Goal: Transaction & Acquisition: Purchase product/service

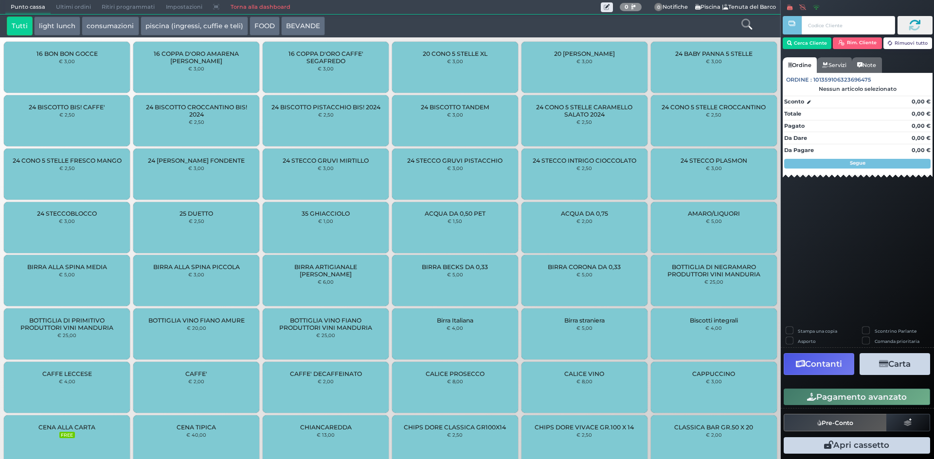
click at [267, 7] on link "Torna alla dashboard" at bounding box center [260, 7] width 71 height 14
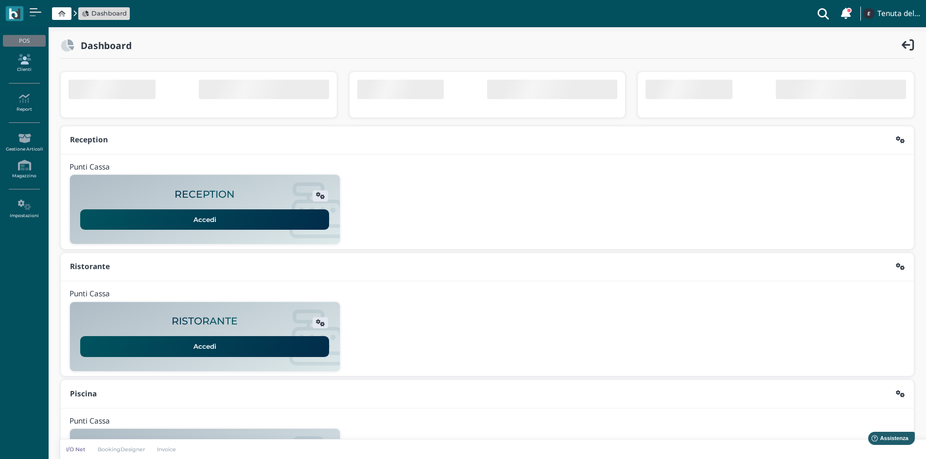
click at [30, 64] on icon at bounding box center [24, 59] width 42 height 11
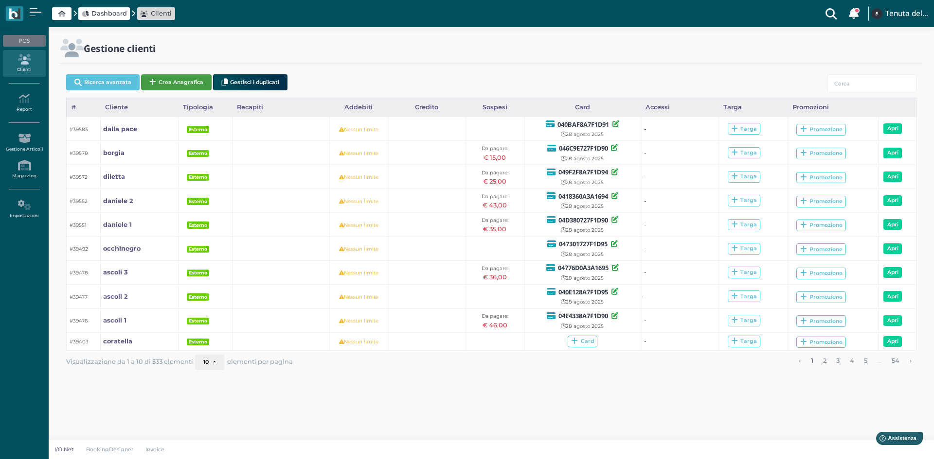
click at [164, 78] on button "Crea Anagrafica" at bounding box center [176, 82] width 71 height 16
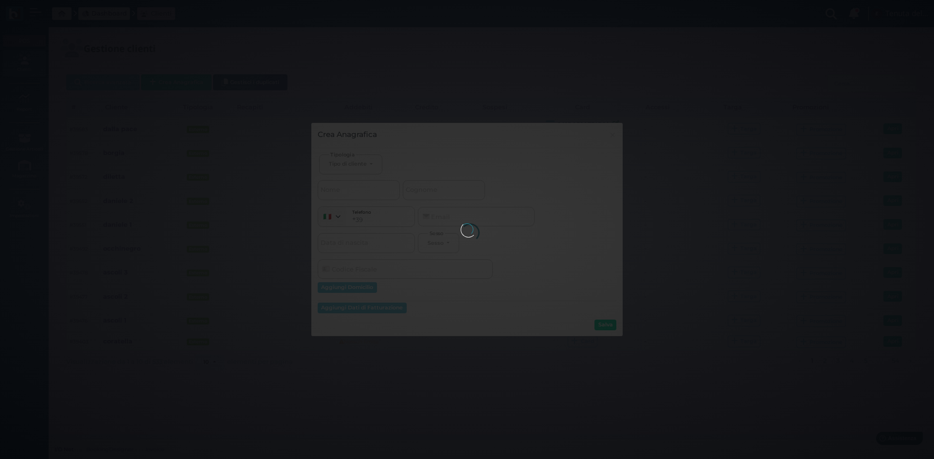
select select
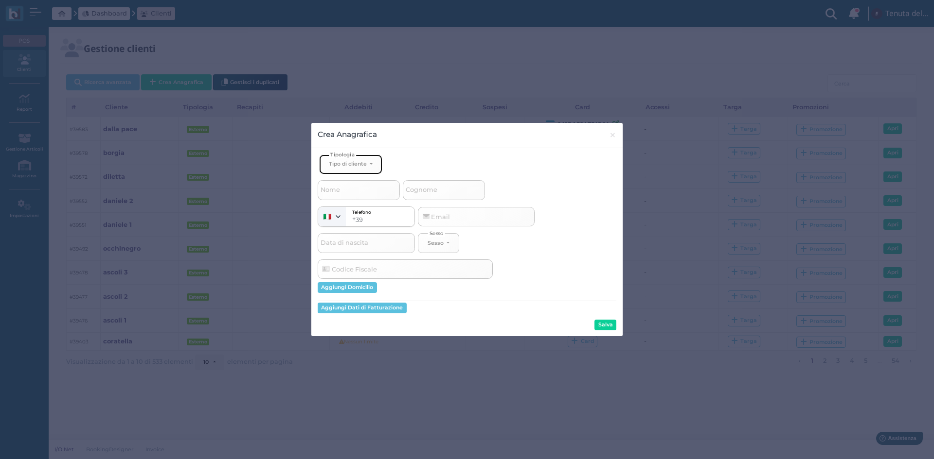
click at [364, 164] on div "Tipo di cliente" at bounding box center [348, 163] width 38 height 7
click at [355, 197] on link "Esterno" at bounding box center [366, 196] width 95 height 11
select select "[object Object]"
select select
click at [427, 193] on span "Cognome" at bounding box center [421, 190] width 35 height 12
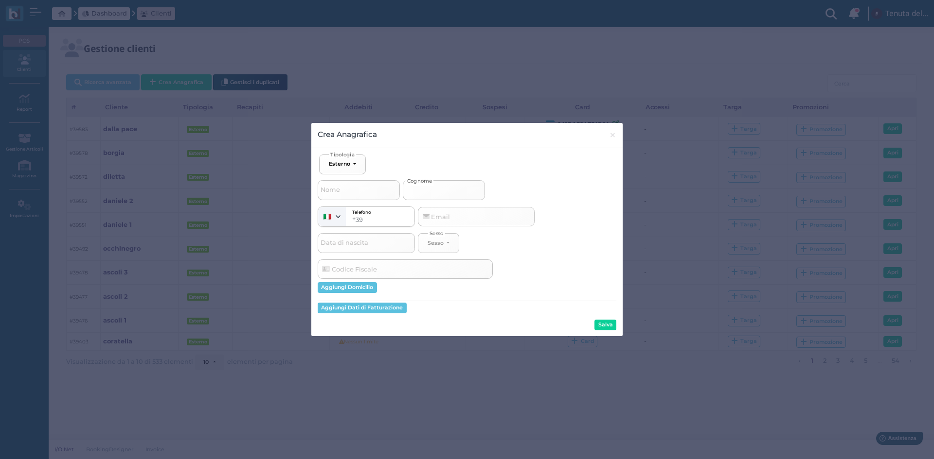
click at [427, 193] on input "Cognome" at bounding box center [444, 189] width 82 height 19
type input "p"
select select
type input "pi"
select select
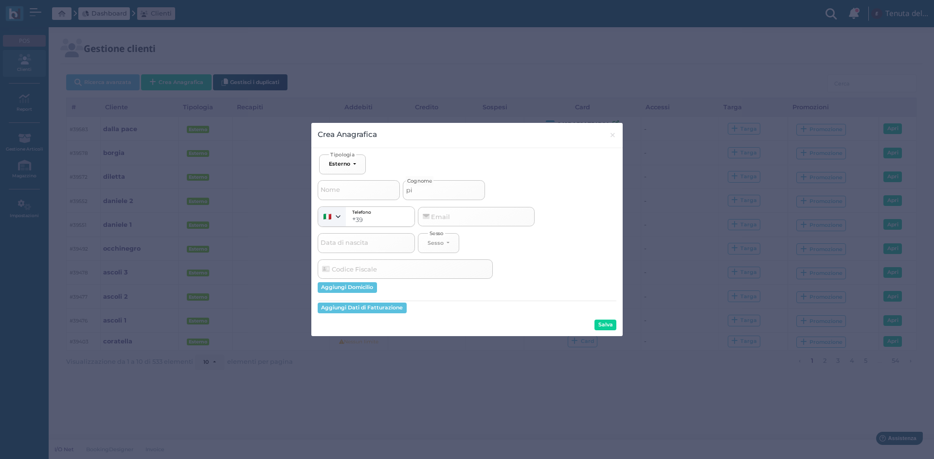
type input "pic"
select select
type input "picc"
select select
type input "picci"
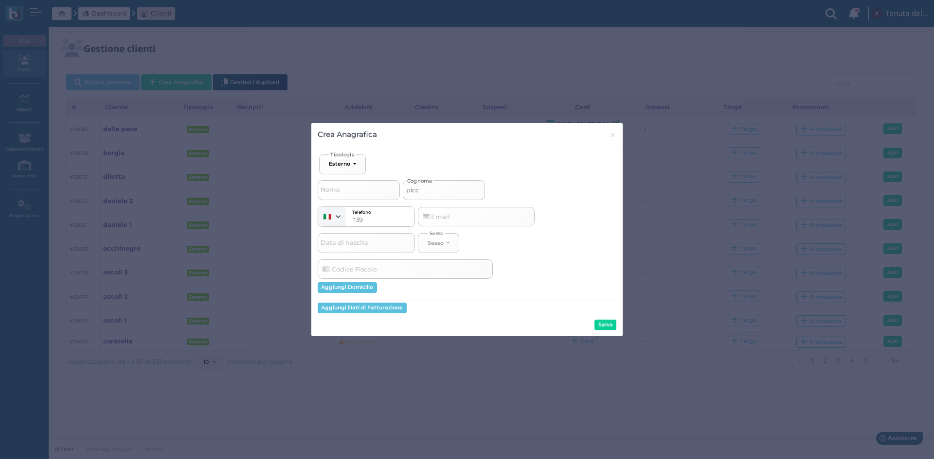
select select
type input "piccio"
select select
type input "piccion"
select select
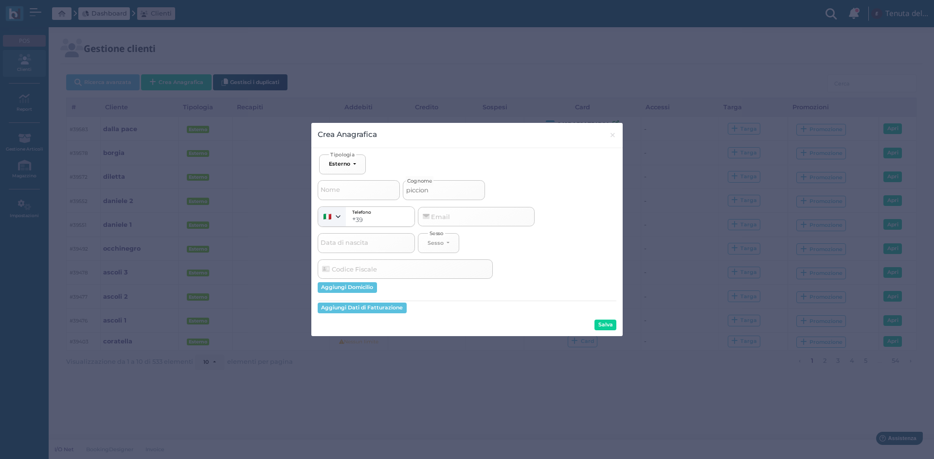
type input "piccionm"
select select
type input "piccionme"
select select
type input "piccionm"
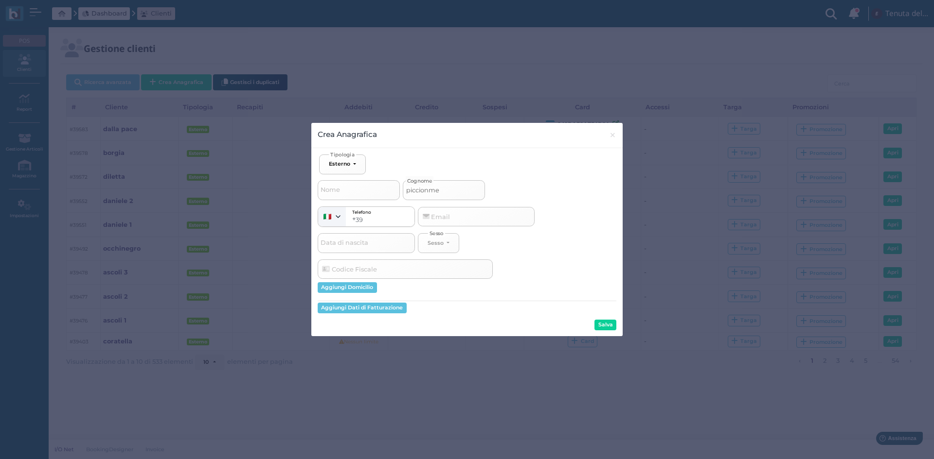
select select
type input "piccion"
select select
type input "piccione"
select select
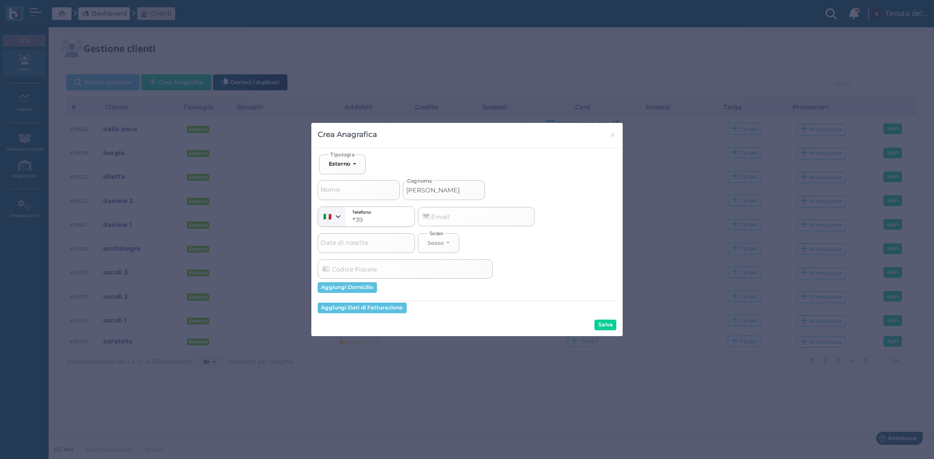
type input "piccione"
select select
type input "piccione 1"
select select
type input "piccione 1"
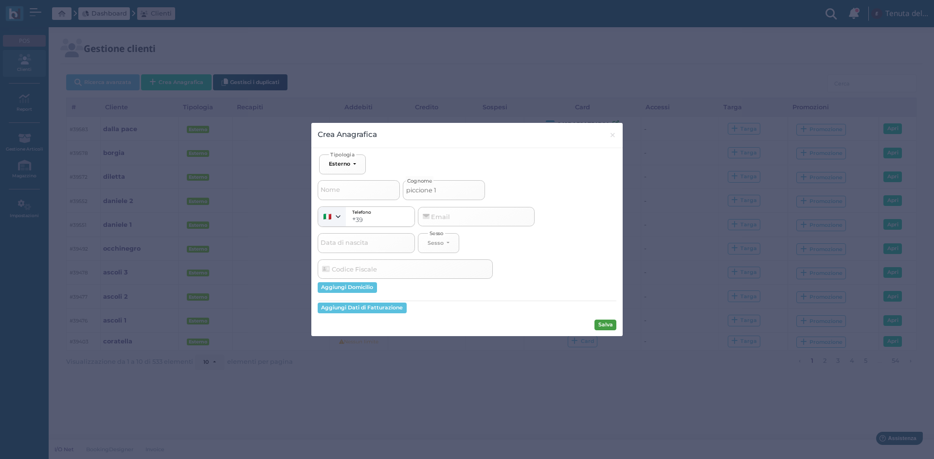
click at [610, 328] on button "Salva" at bounding box center [605, 325] width 22 height 11
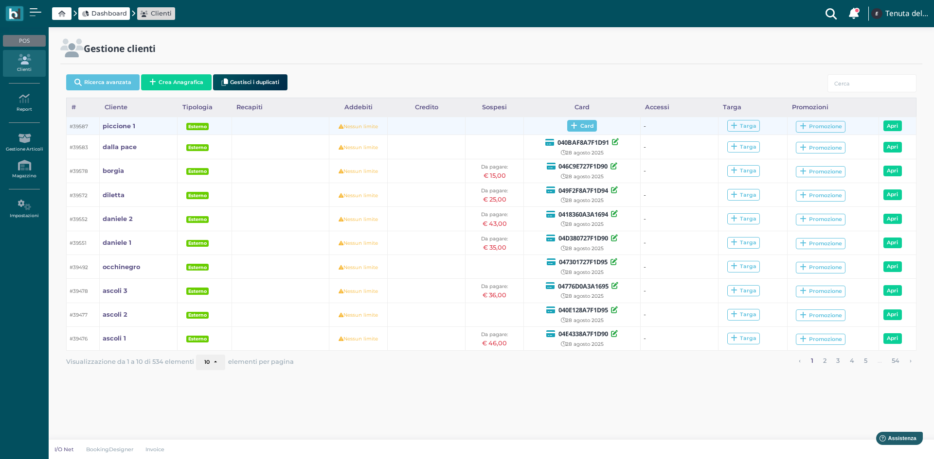
click at [589, 124] on span "Card" at bounding box center [582, 126] width 30 height 12
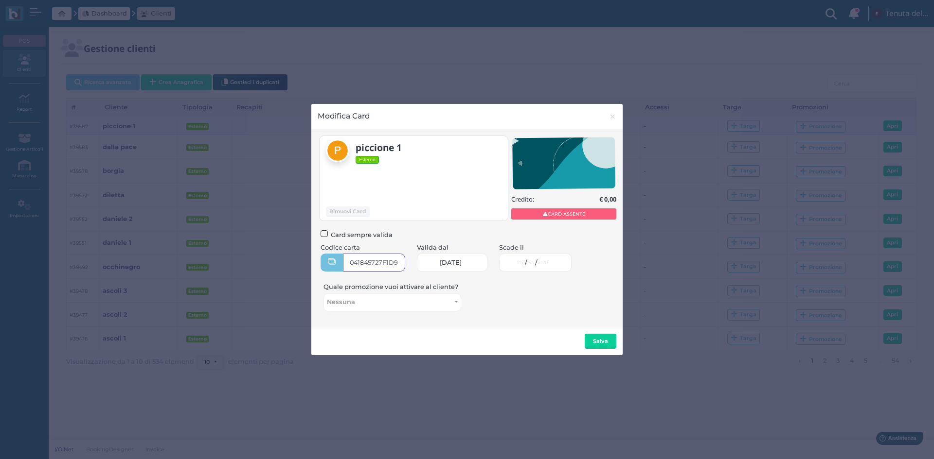
type input "041845727F1D91"
click at [551, 263] on input at bounding box center [550, 263] width 1 height 1
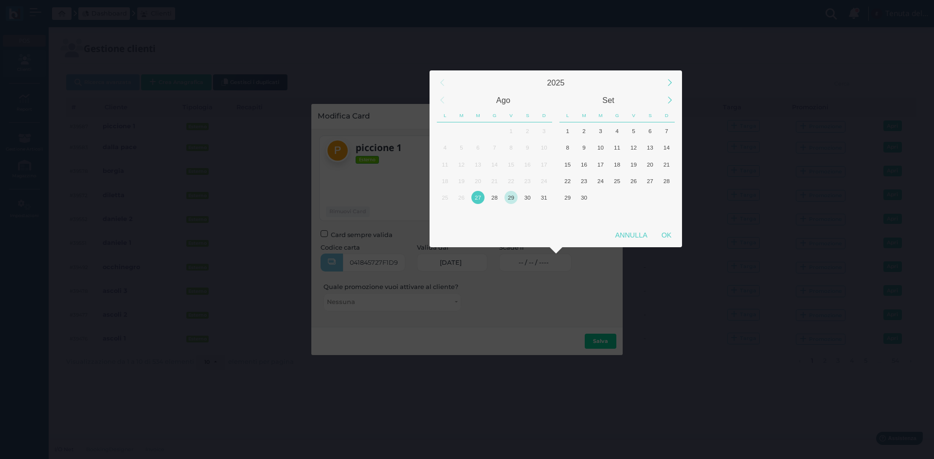
click at [514, 199] on div "29" at bounding box center [510, 197] width 13 height 13
click at [674, 231] on div "OK" at bounding box center [666, 236] width 24 height 18
type input "29/08/2025"
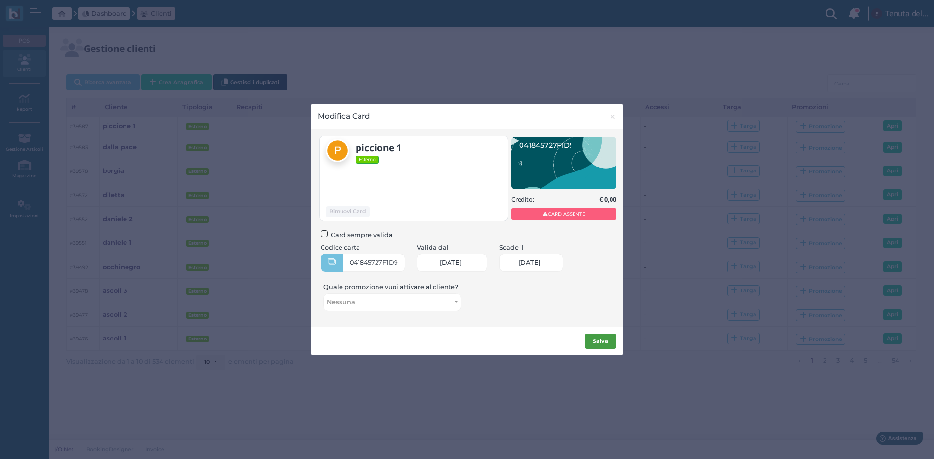
click at [607, 340] on b "Salva" at bounding box center [600, 341] width 15 height 7
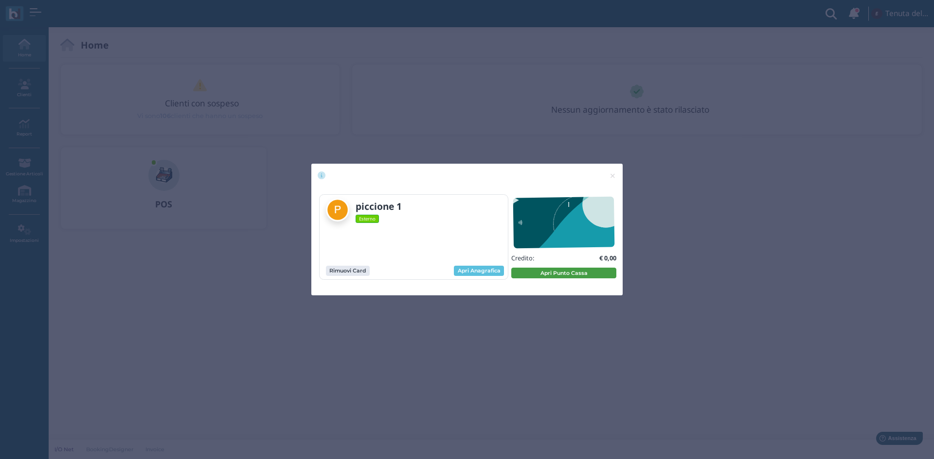
click at [565, 272] on button "Apri Punto Cassa" at bounding box center [563, 273] width 105 height 11
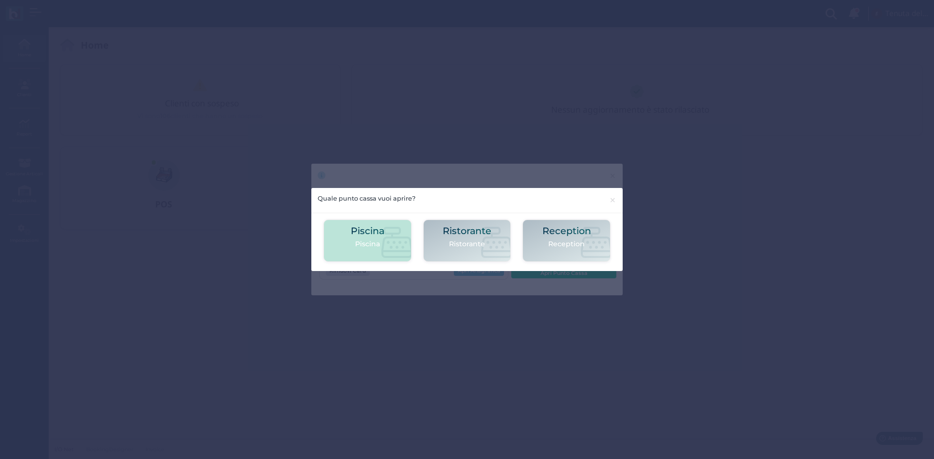
click at [355, 255] on div "Piscina Piscina" at bounding box center [368, 241] width 34 height 30
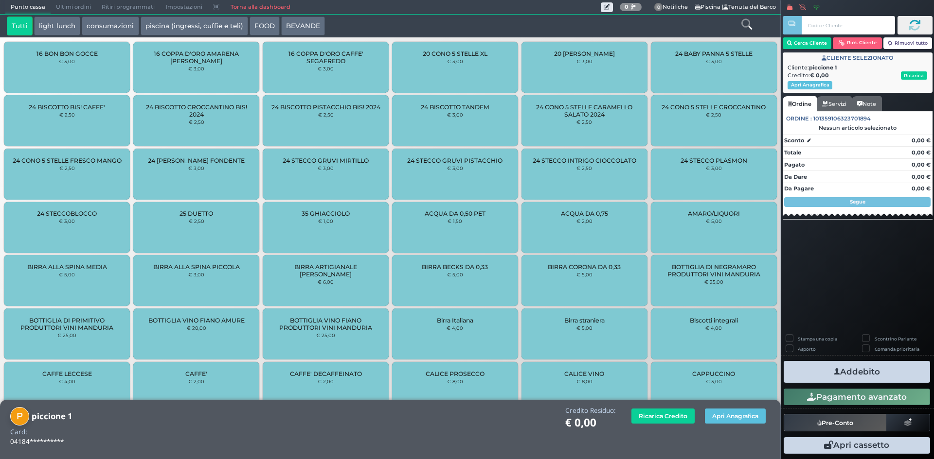
click at [748, 25] on icon at bounding box center [746, 24] width 11 height 11
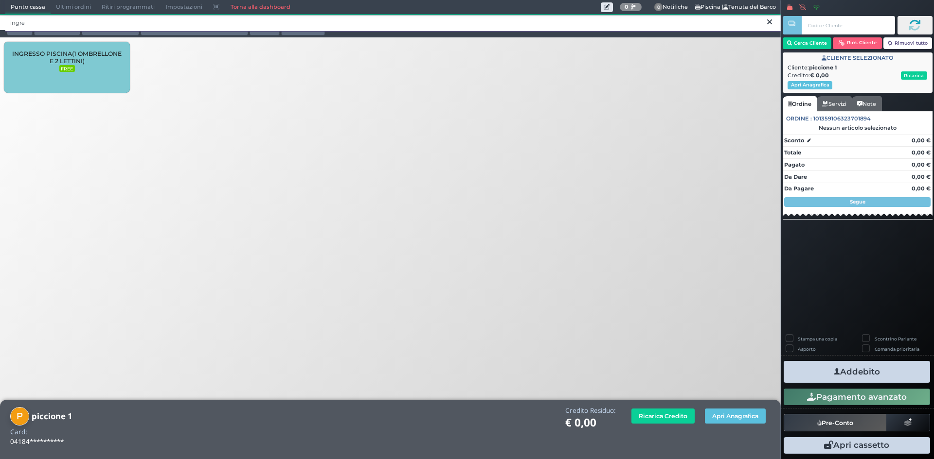
type input "ingre"
click at [77, 43] on div "INGRESSO PISCINA(1 OMBRELLONE E 2 LETTINI) FREE" at bounding box center [67, 67] width 126 height 51
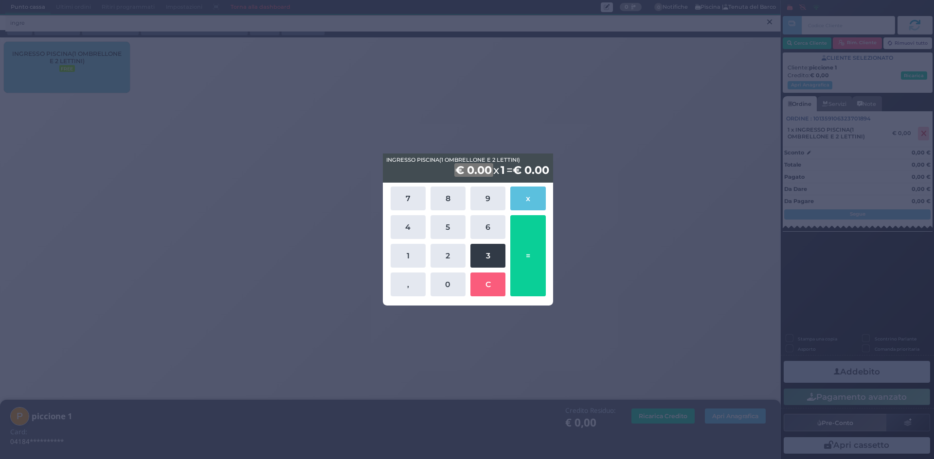
click at [480, 256] on button "3" at bounding box center [487, 256] width 35 height 24
click at [449, 226] on button "5" at bounding box center [447, 227] width 35 height 24
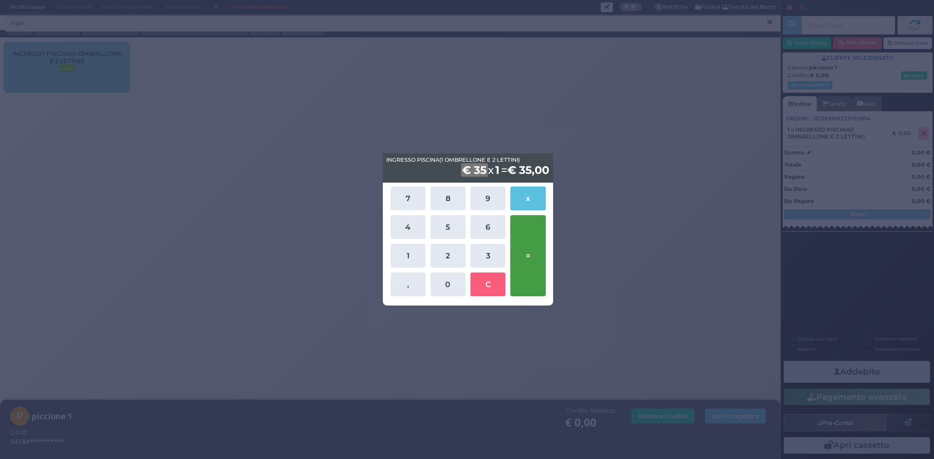
click at [533, 254] on button "=" at bounding box center [527, 255] width 35 height 81
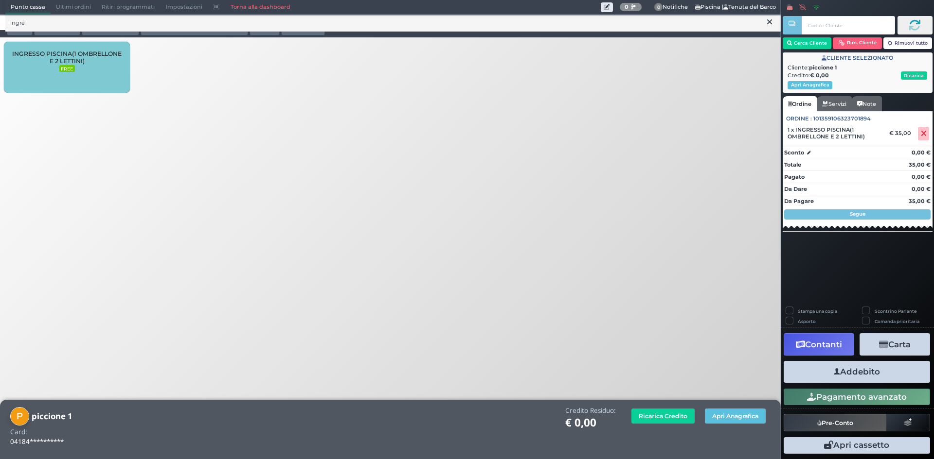
click at [862, 371] on button "Addebito" at bounding box center [856, 372] width 146 height 22
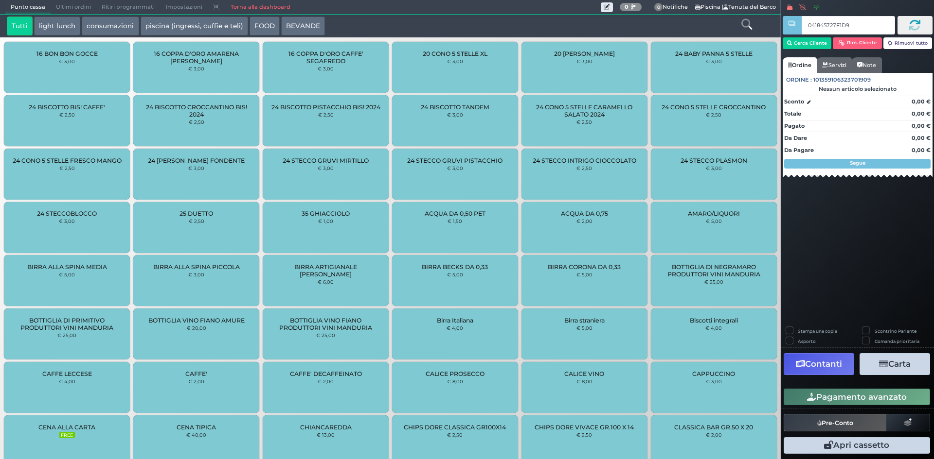
type input "041845727F1D91"
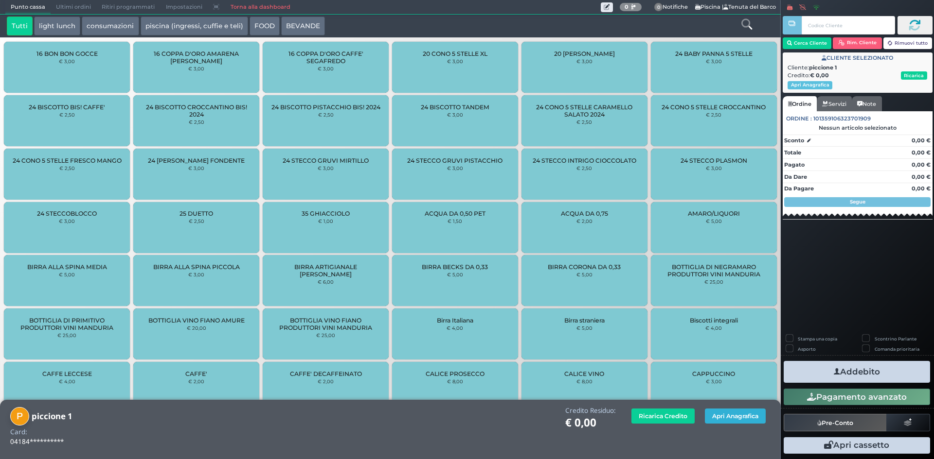
click at [729, 422] on button "Apri Anagrafica" at bounding box center [735, 416] width 61 height 15
click at [277, 6] on link "Torna alla dashboard" at bounding box center [260, 7] width 71 height 14
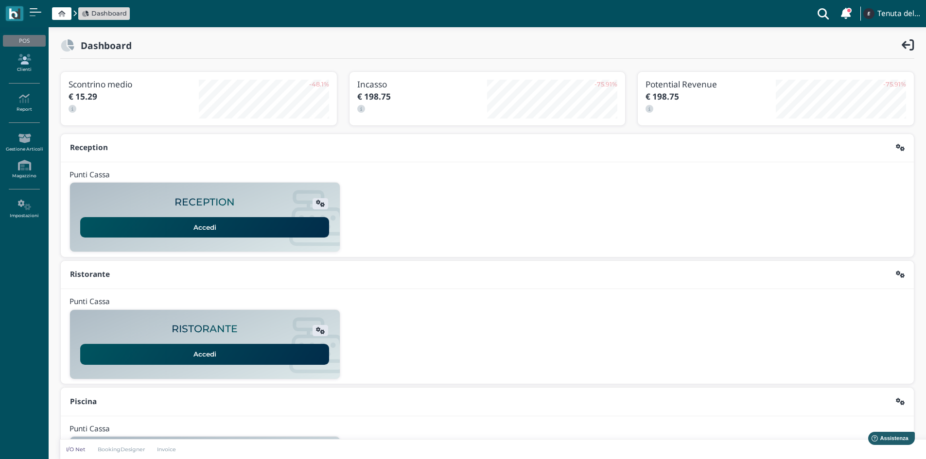
click at [27, 69] on link "Clienti" at bounding box center [24, 63] width 42 height 27
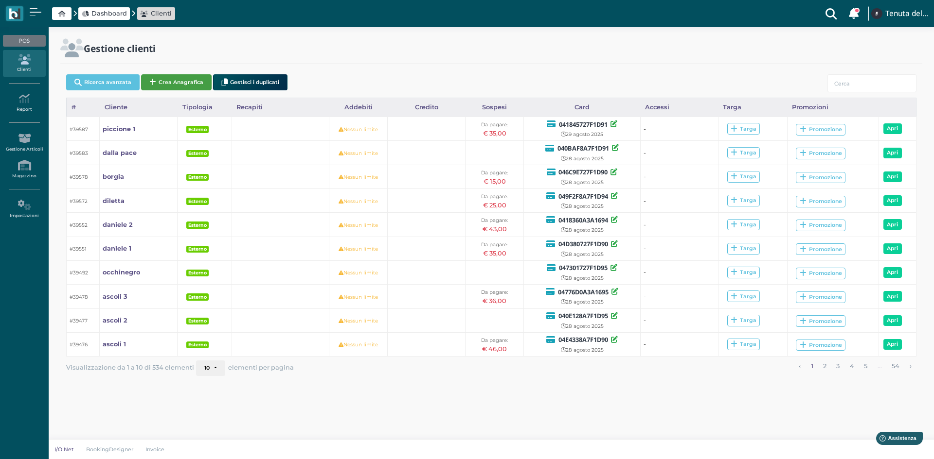
click at [182, 79] on button "Crea Anagrafica" at bounding box center [176, 82] width 71 height 16
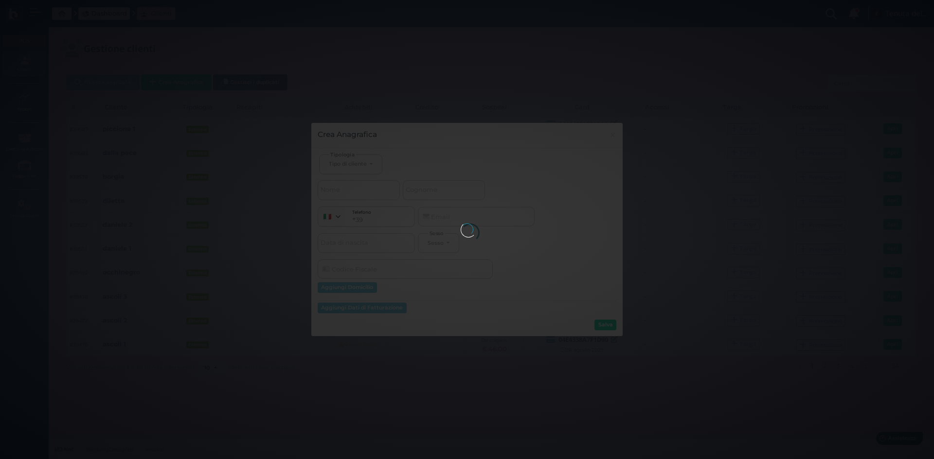
select select
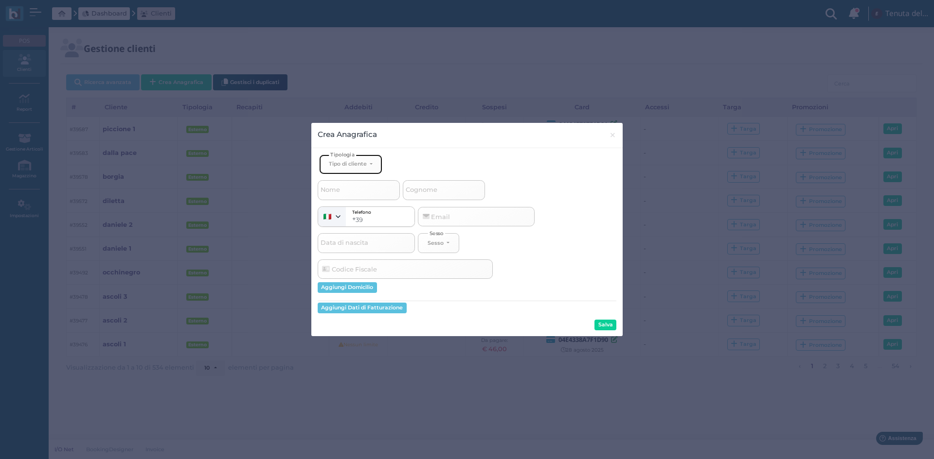
drag, startPoint x: 350, startPoint y: 167, endPoint x: 366, endPoint y: 177, distance: 19.2
click at [350, 166] on div "Tipo di cliente" at bounding box center [348, 163] width 38 height 7
drag, startPoint x: 357, startPoint y: 196, endPoint x: 382, endPoint y: 193, distance: 25.0
click at [356, 196] on link "Esterno" at bounding box center [366, 196] width 95 height 11
select select "[object Object]"
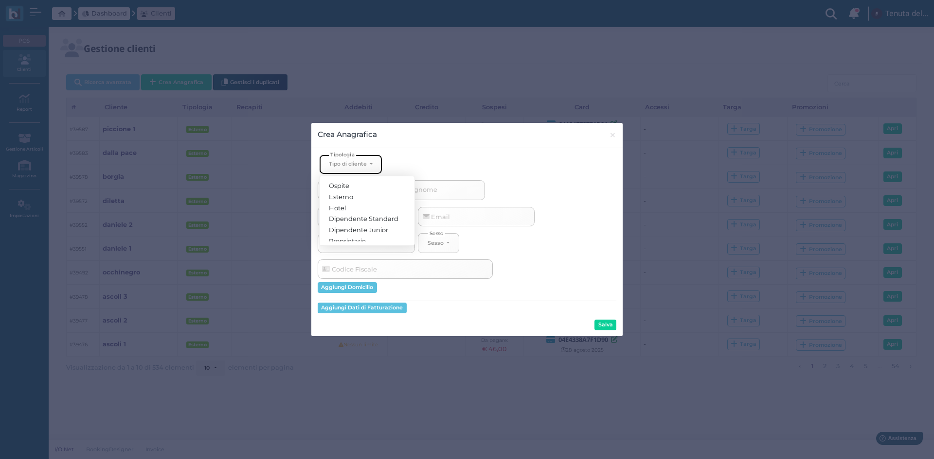
select select
click at [459, 192] on input "Cognome" at bounding box center [444, 189] width 82 height 19
type input "p"
select select
type input "pi"
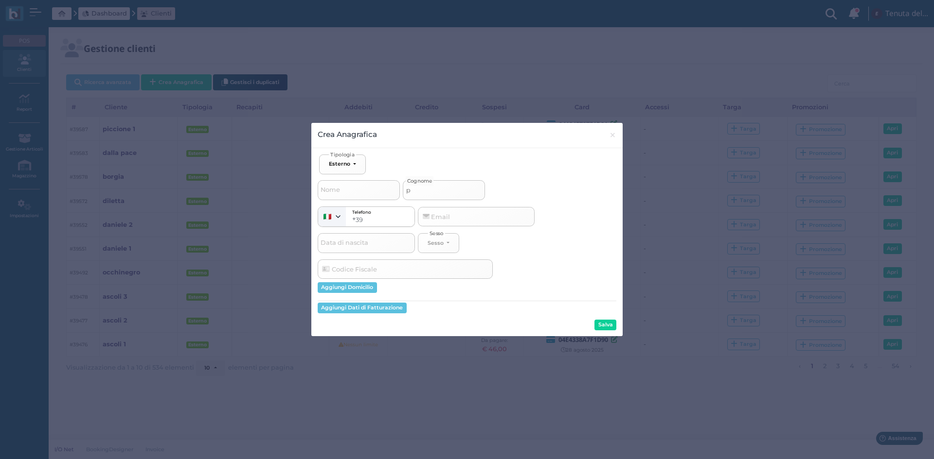
select select
type input "pic"
select select
type input "picc"
select select
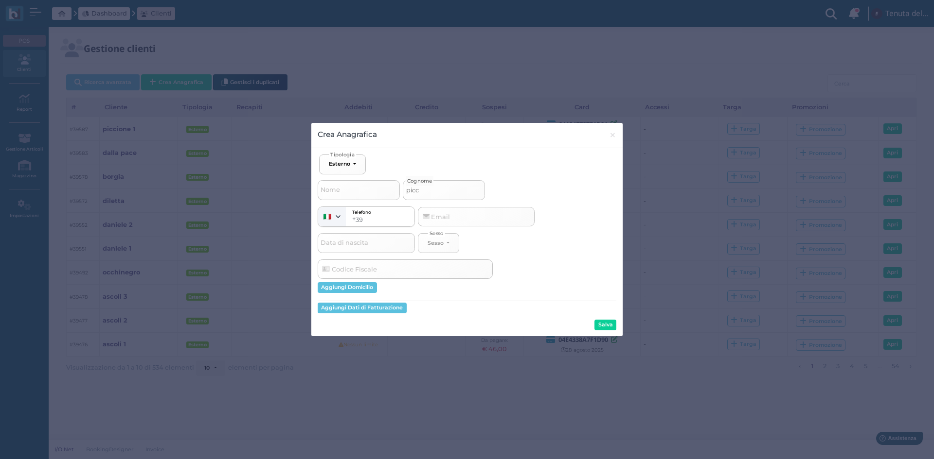
type input "picci"
select select
type input "piccio"
select select
type input "piccion"
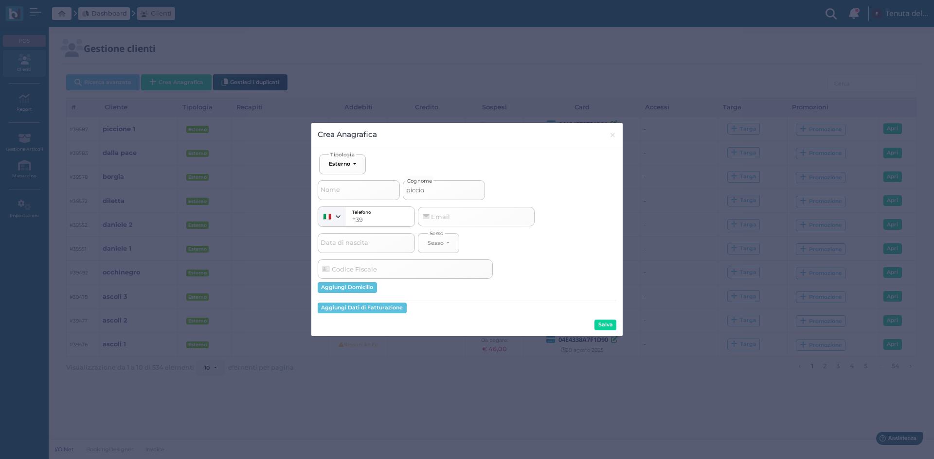
select select
type input "piccione"
select select
type input "piccione"
select select
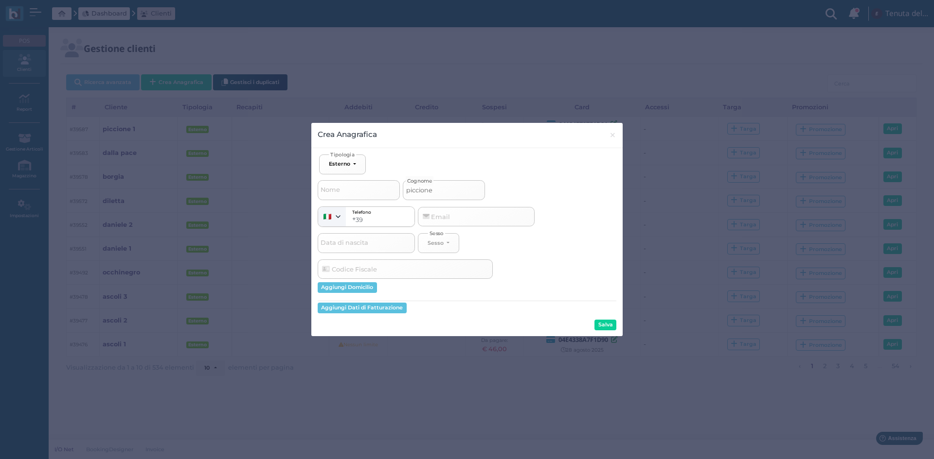
type input "piccione 2"
select select
type input "piccione 2"
click at [609, 325] on button "Salva" at bounding box center [605, 325] width 22 height 11
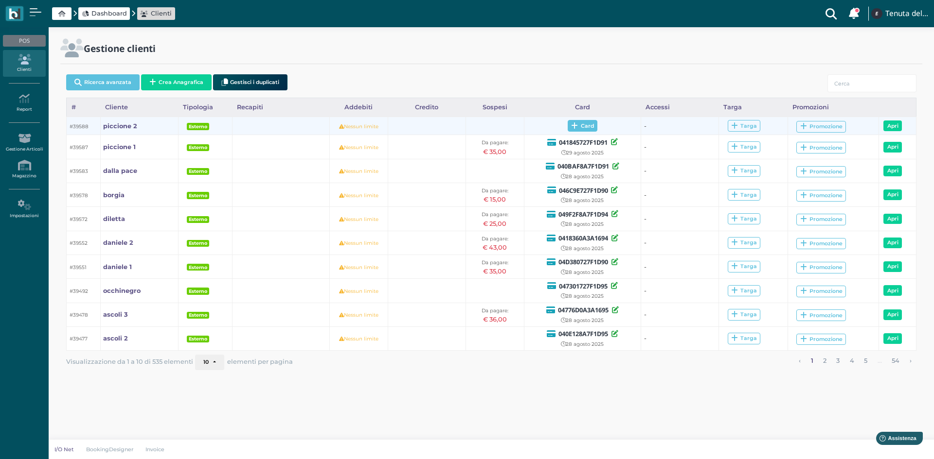
click at [589, 122] on span "Card" at bounding box center [582, 126] width 30 height 12
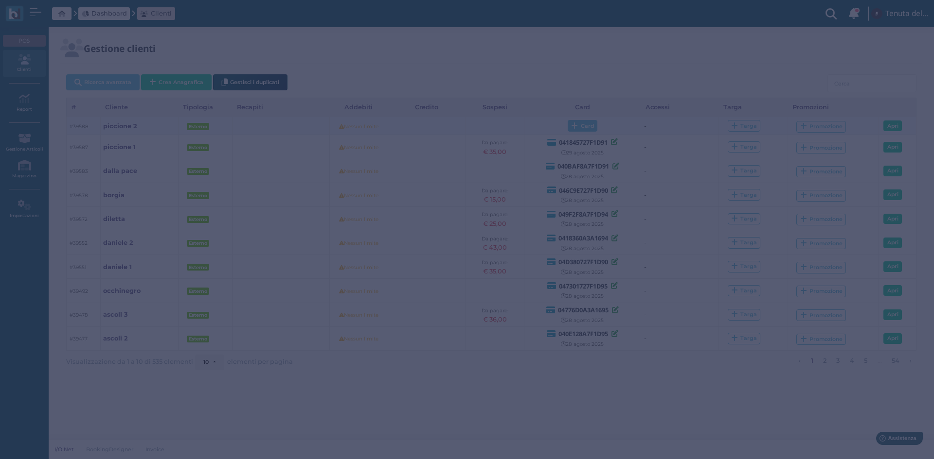
click at [588, 124] on div at bounding box center [467, 229] width 934 height 459
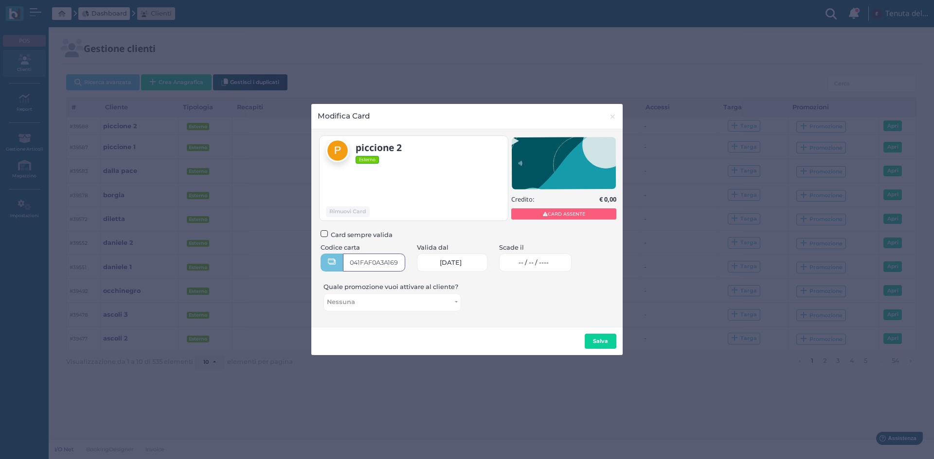
type input "041FAF0A3A1690"
click at [539, 259] on span "-- / -- / ----" at bounding box center [533, 263] width 30 height 8
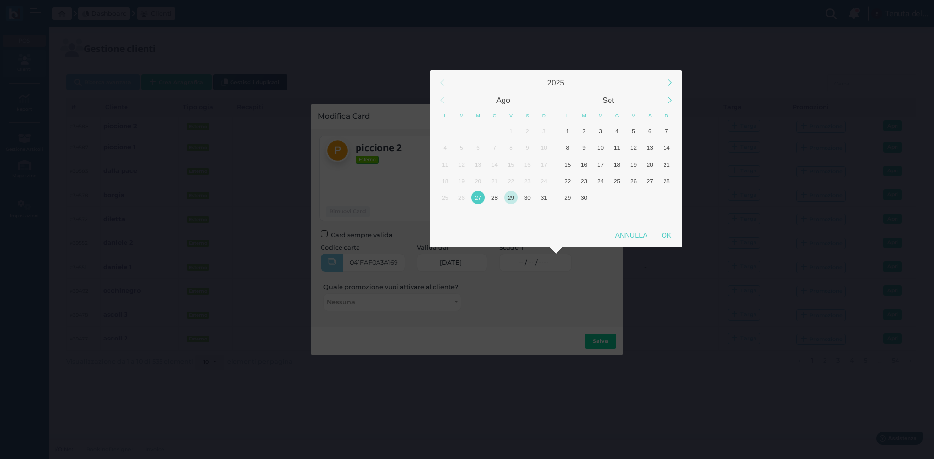
click at [514, 192] on div "29" at bounding box center [510, 197] width 13 height 13
click at [667, 233] on div "OK" at bounding box center [666, 236] width 24 height 18
type input "29/08/2025"
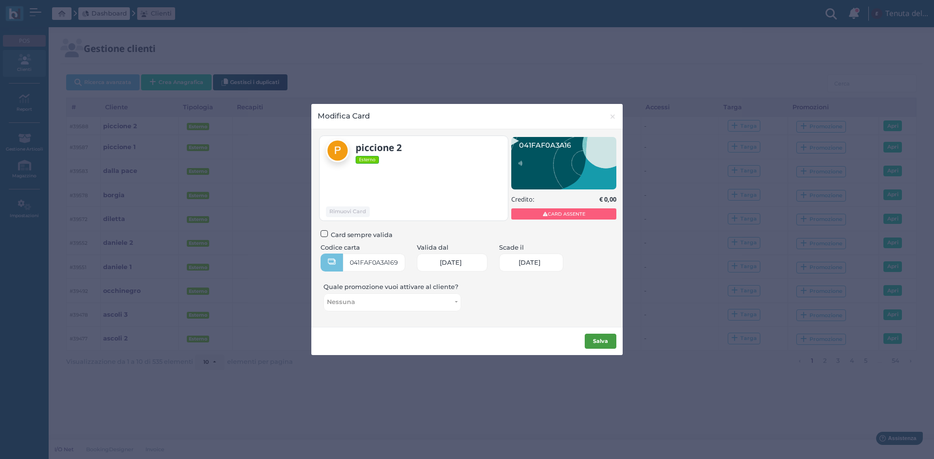
scroll to position [0, 42]
click at [603, 343] on b "Salva" at bounding box center [600, 341] width 15 height 7
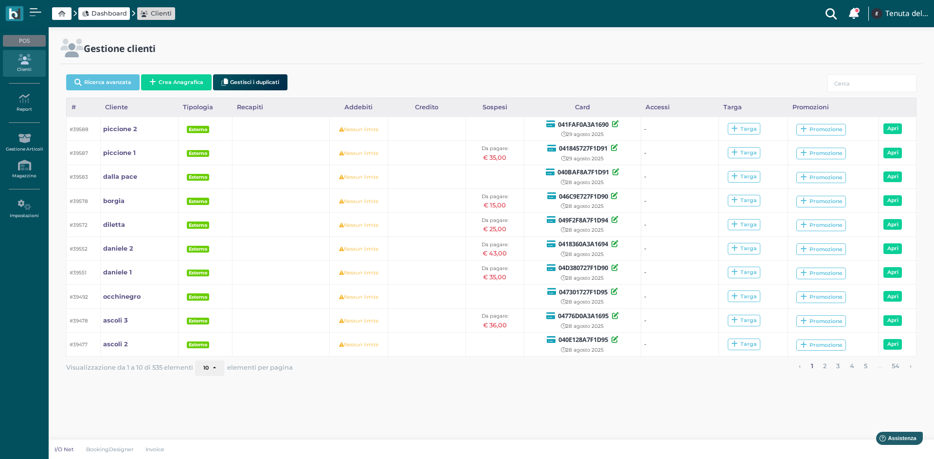
click at [28, 71] on link "Clienti" at bounding box center [24, 63] width 42 height 27
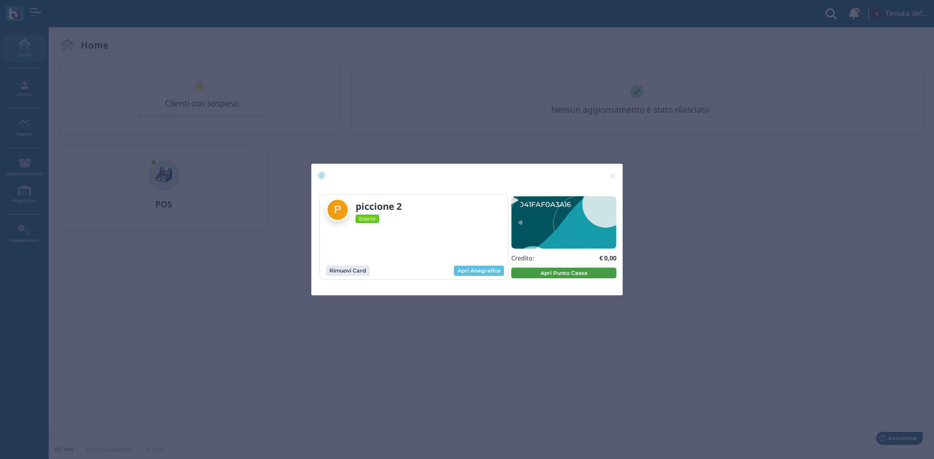
click at [556, 272] on button "Apri Punto Cassa" at bounding box center [563, 273] width 105 height 11
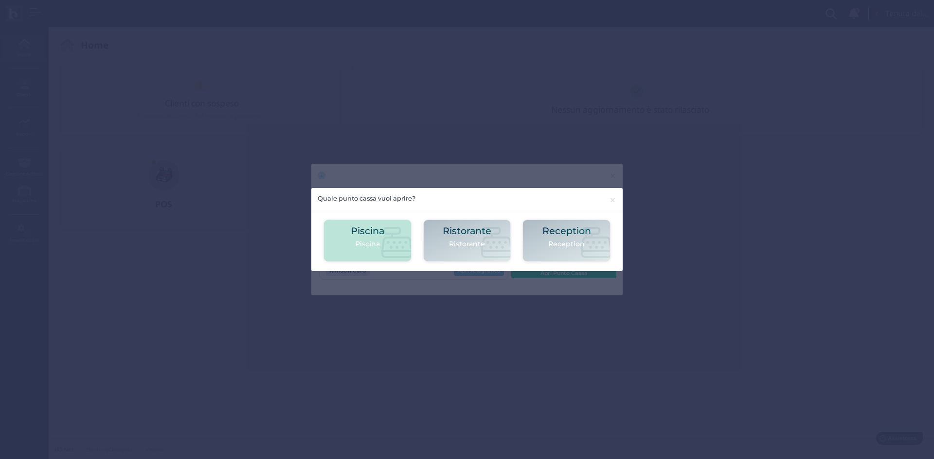
click at [369, 236] on h2 "Piscina" at bounding box center [368, 231] width 34 height 10
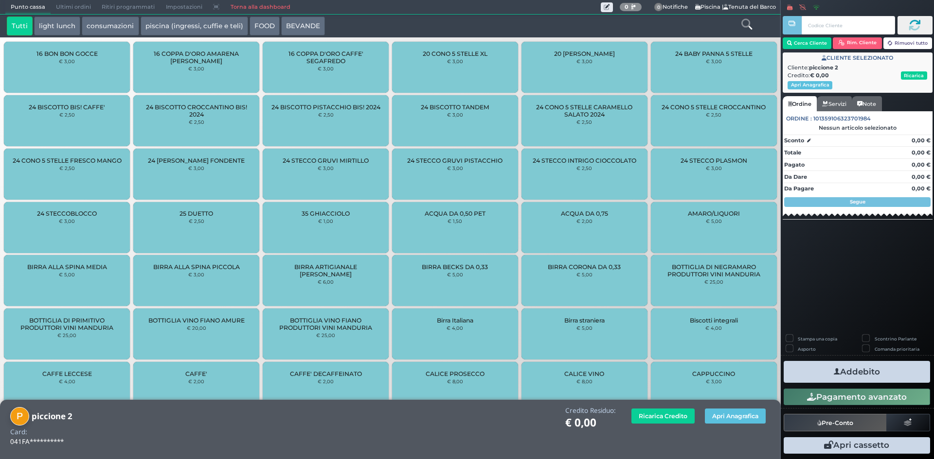
click at [751, 24] on icon at bounding box center [746, 24] width 11 height 11
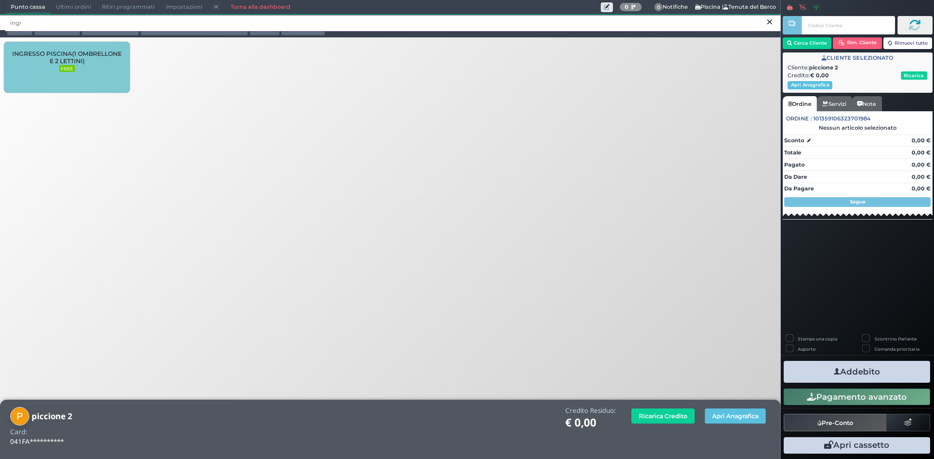
type input "ingr"
click at [119, 77] on div "INGRESSO PISCINA(1 OMBRELLONE E 2 LETTINI) FREE" at bounding box center [67, 67] width 126 height 51
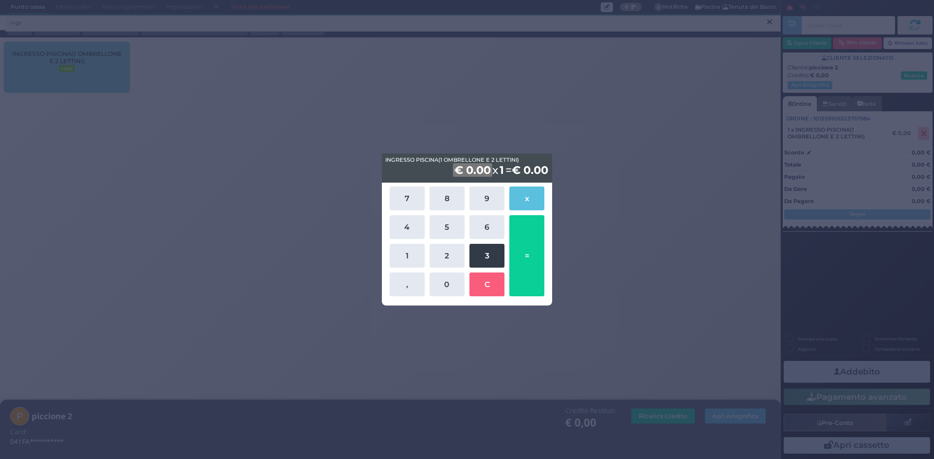
click at [480, 252] on button "3" at bounding box center [486, 256] width 35 height 24
click at [450, 235] on button "5" at bounding box center [446, 227] width 35 height 24
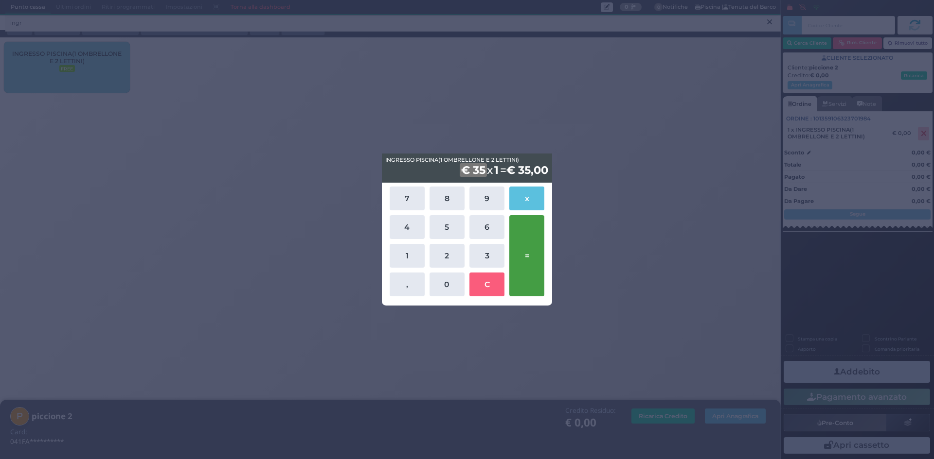
click at [541, 245] on button "=" at bounding box center [526, 255] width 35 height 81
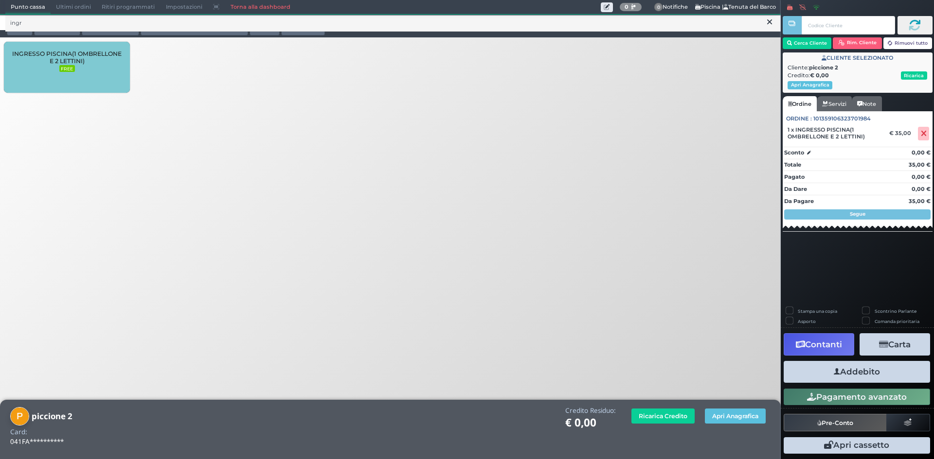
click at [862, 374] on button "Addebito" at bounding box center [856, 372] width 146 height 22
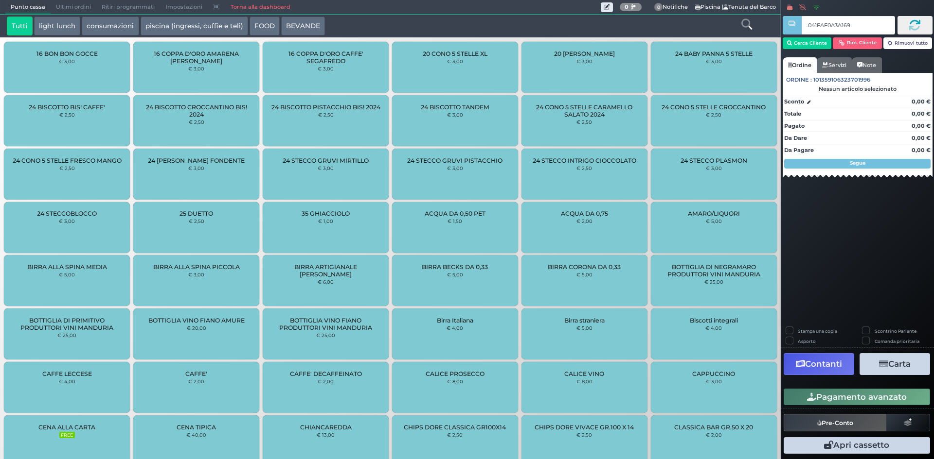
type input "041FAF0A3A1690"
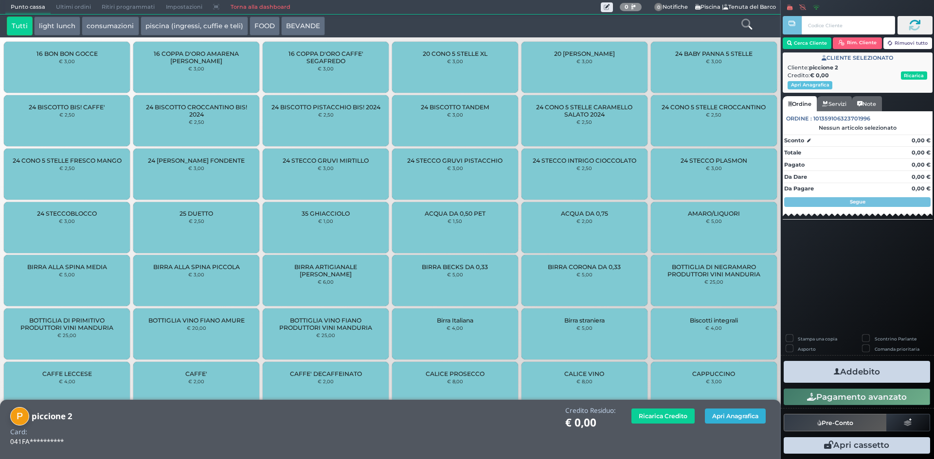
click at [721, 417] on button "Apri Anagrafica" at bounding box center [735, 416] width 61 height 15
click at [749, 30] on link at bounding box center [746, 24] width 11 height 14
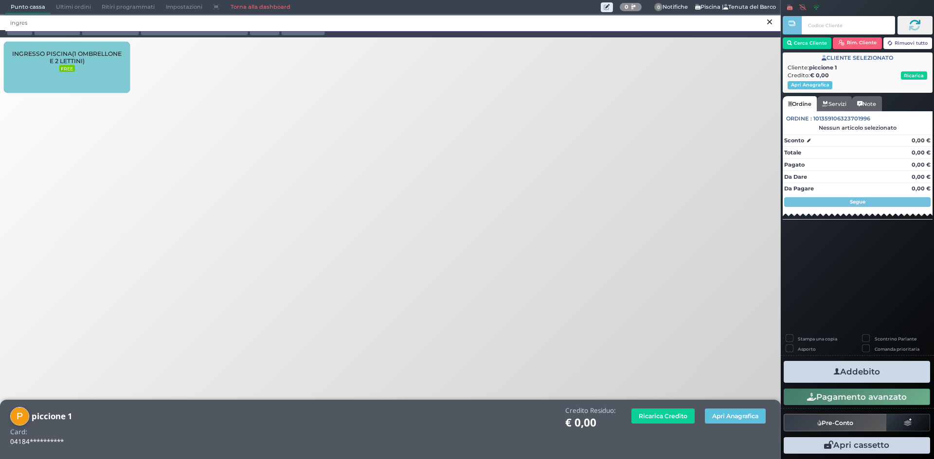
type input "ingres"
click at [93, 48] on div "INGRESSO PISCINA(1 OMBRELLONE E 2 LETTINI) FREE" at bounding box center [67, 67] width 126 height 51
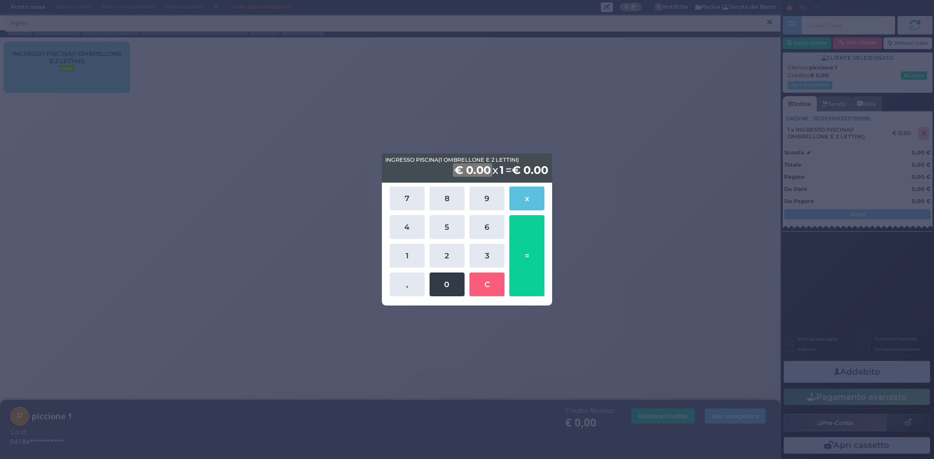
drag, startPoint x: 445, startPoint y: 257, endPoint x: 456, endPoint y: 280, distance: 25.9
click at [448, 259] on button "2" at bounding box center [446, 256] width 35 height 24
drag, startPoint x: 456, startPoint y: 280, endPoint x: 562, endPoint y: 246, distance: 111.5
click at [462, 277] on button "0" at bounding box center [446, 285] width 35 height 24
click at [549, 244] on div "7 8 9 x 4 5 6 1 2 3 , 0 C =" at bounding box center [467, 242] width 170 height 118
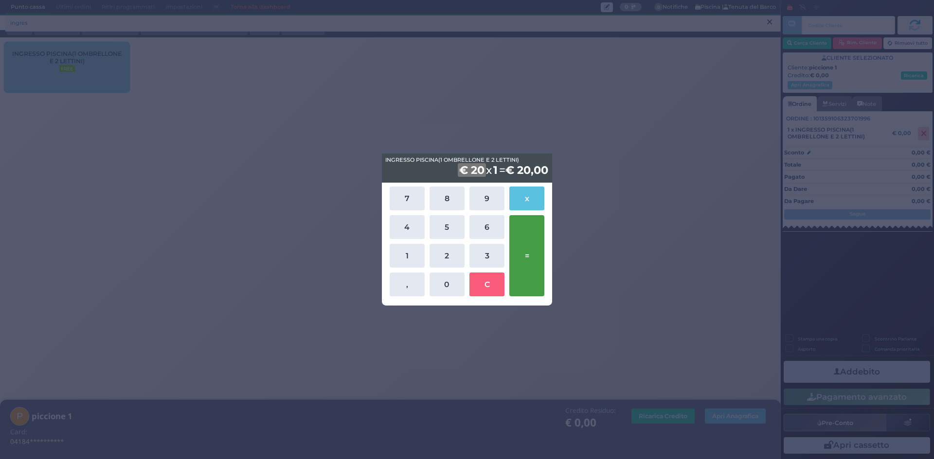
click at [534, 245] on button "=" at bounding box center [526, 255] width 35 height 81
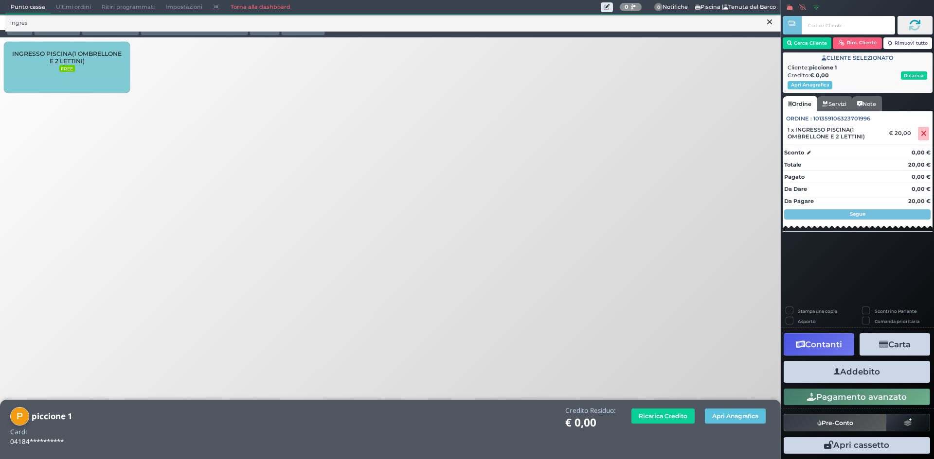
drag, startPoint x: 873, startPoint y: 366, endPoint x: 738, endPoint y: 297, distance: 152.0
click at [873, 366] on button "Addebito" at bounding box center [856, 372] width 146 height 22
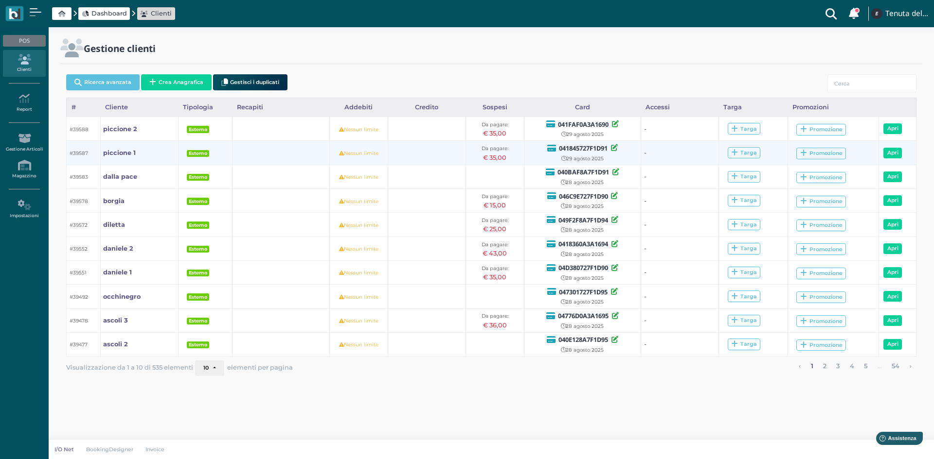
click at [497, 156] on div "€ 35,00" at bounding box center [495, 157] width 53 height 9
click at [117, 155] on b "piccione 1" at bounding box center [119, 152] width 33 height 7
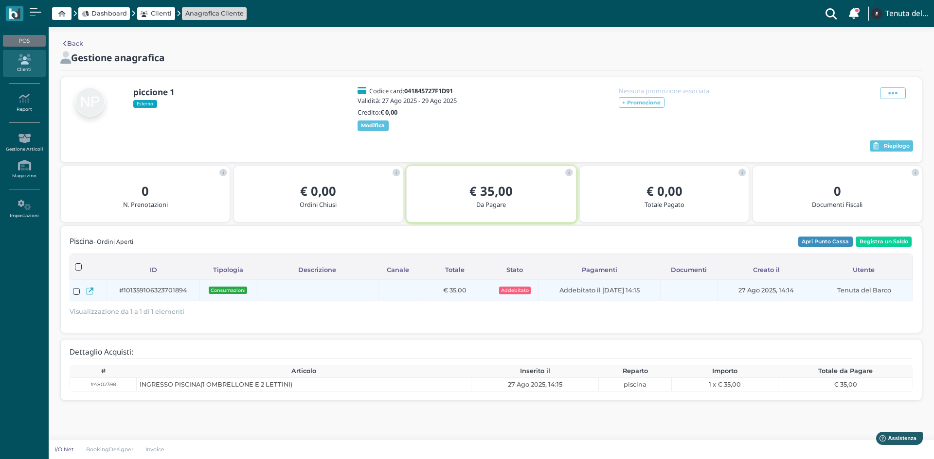
click at [148, 295] on span "#101359106323701894" at bounding box center [153, 290] width 68 height 9
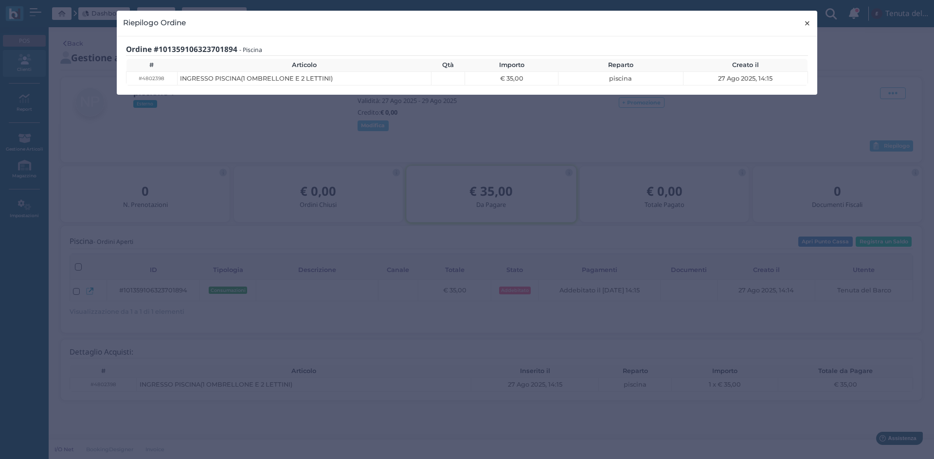
click at [807, 21] on span "×" at bounding box center [806, 23] width 7 height 13
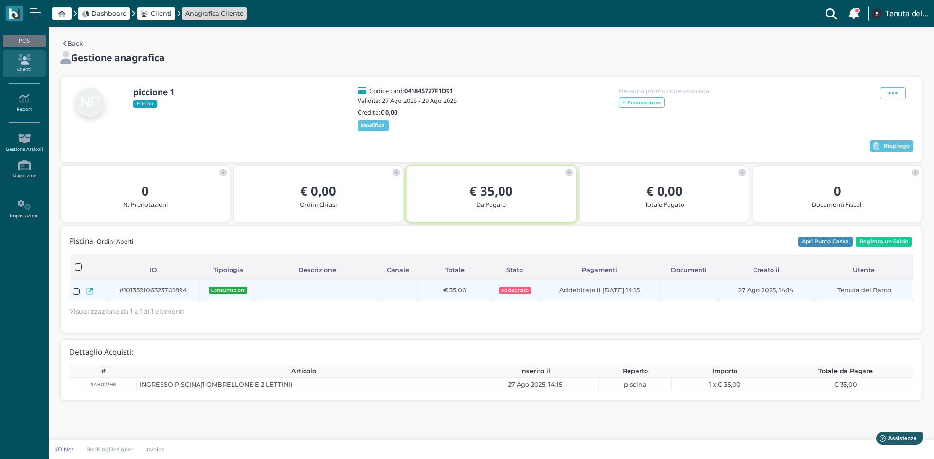
click at [91, 295] on icon at bounding box center [89, 291] width 7 height 7
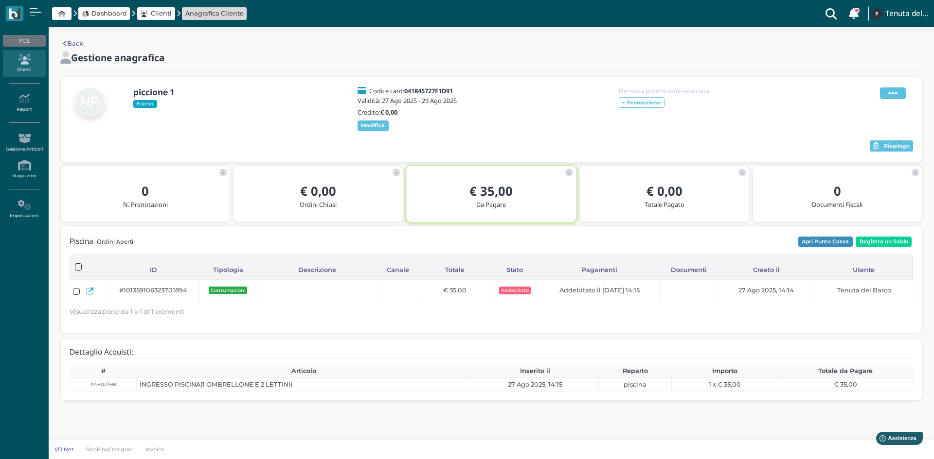
click at [893, 89] on icon at bounding box center [892, 93] width 9 height 11
click at [857, 147] on span "Elimina" at bounding box center [860, 146] width 25 height 9
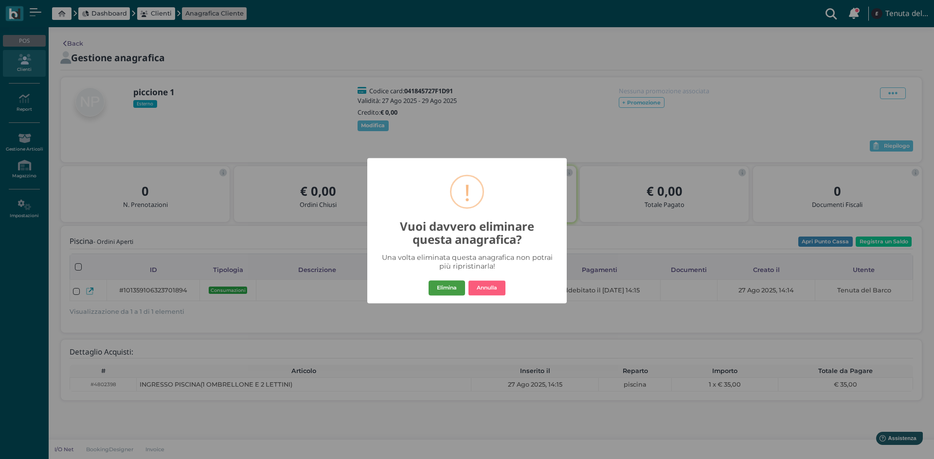
click at [449, 288] on button "Elimina" at bounding box center [446, 289] width 36 height 16
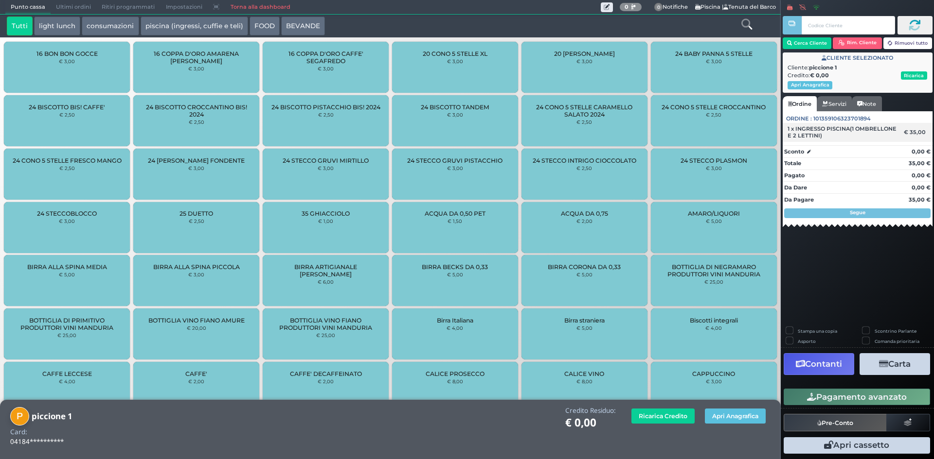
click at [906, 128] on div "1 x INGRESSO PISCINA(1 OMBRELLONE E 2 LETTINI) € 35,00" at bounding box center [857, 132] width 150 height 19
click at [792, 133] on span "1 x INGRESSO PISCINA(1 OMBRELLONE E 2 LETTINI)" at bounding box center [842, 132] width 110 height 14
drag, startPoint x: 792, startPoint y: 133, endPoint x: 845, endPoint y: 133, distance: 52.5
click at [845, 133] on span "1 x INGRESSO PISCINA(1 OMBRELLONE E 2 LETTINI)" at bounding box center [842, 132] width 110 height 14
click at [889, 131] on span "1 x INGRESSO PISCINA(1 OMBRELLONE E 2 LETTINI)" at bounding box center [842, 132] width 110 height 14
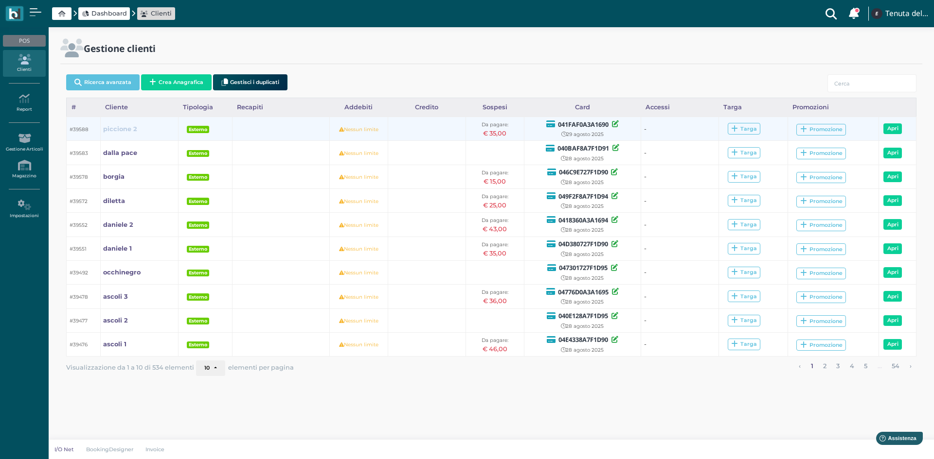
click at [110, 129] on b "piccione 2" at bounding box center [120, 128] width 34 height 7
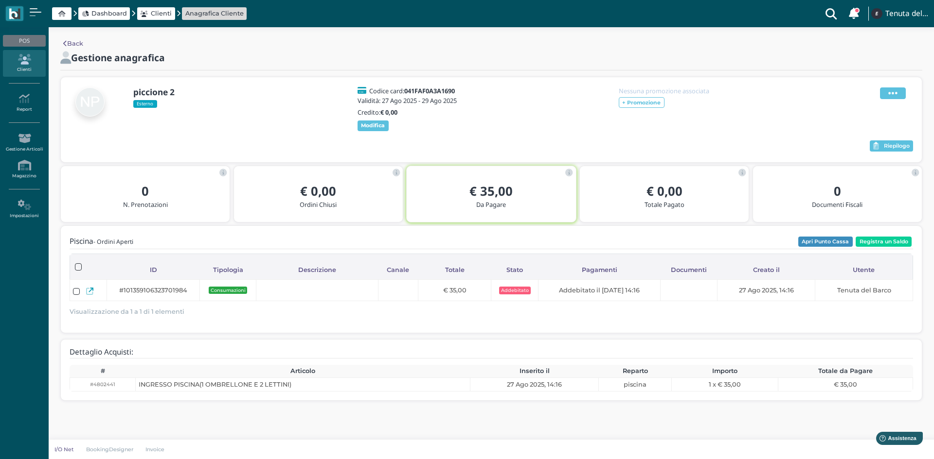
click at [883, 94] on span at bounding box center [893, 94] width 26 height 12
click at [850, 151] on span "Elimina" at bounding box center [860, 146] width 25 height 9
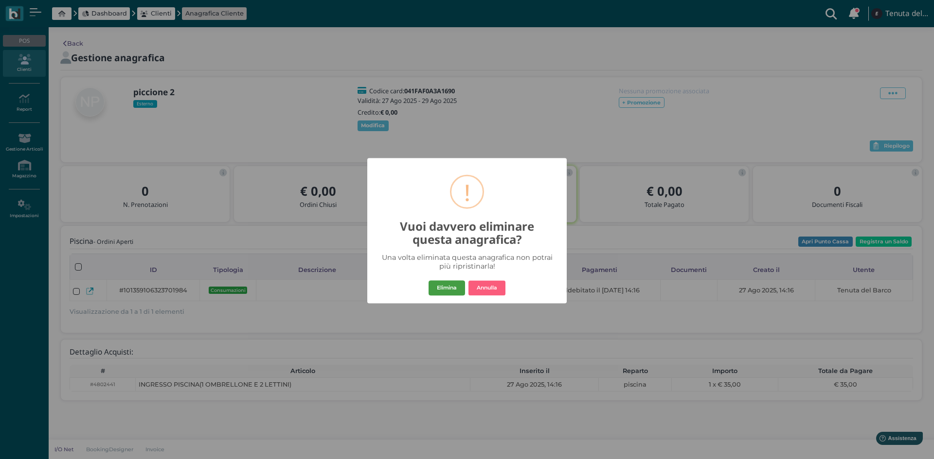
click at [442, 290] on button "Elimina" at bounding box center [446, 289] width 36 height 16
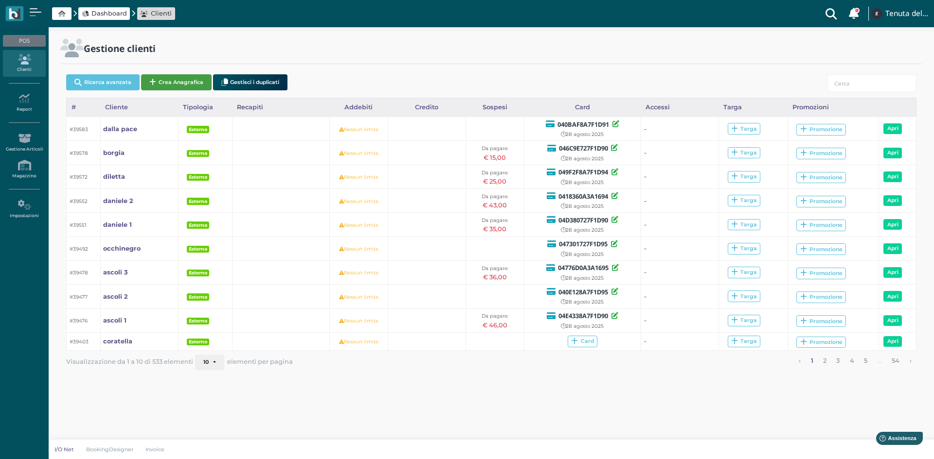
click at [168, 86] on button "Crea Anagrafica" at bounding box center [176, 82] width 71 height 16
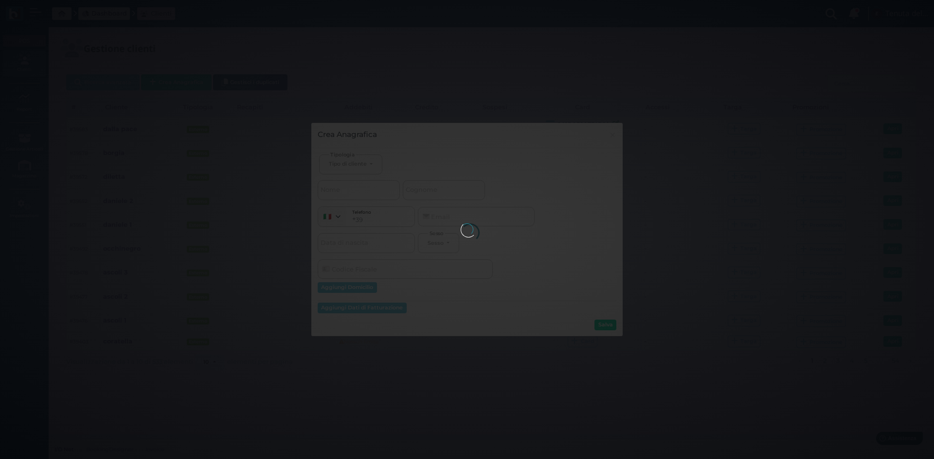
select select
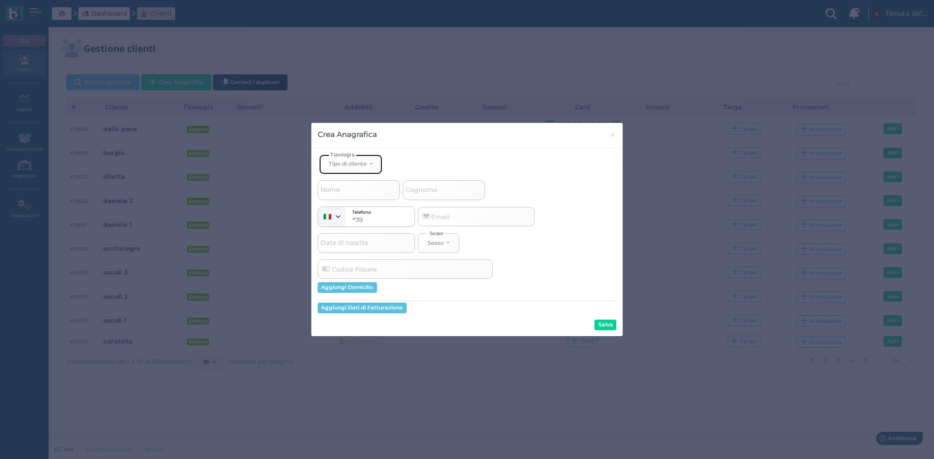
click at [347, 170] on button "Tipo di cliente" at bounding box center [350, 165] width 63 height 20
click at [354, 195] on link "Esterno" at bounding box center [366, 196] width 95 height 11
select select "[object Object]"
select select
click at [431, 191] on span "Cognome" at bounding box center [421, 190] width 35 height 12
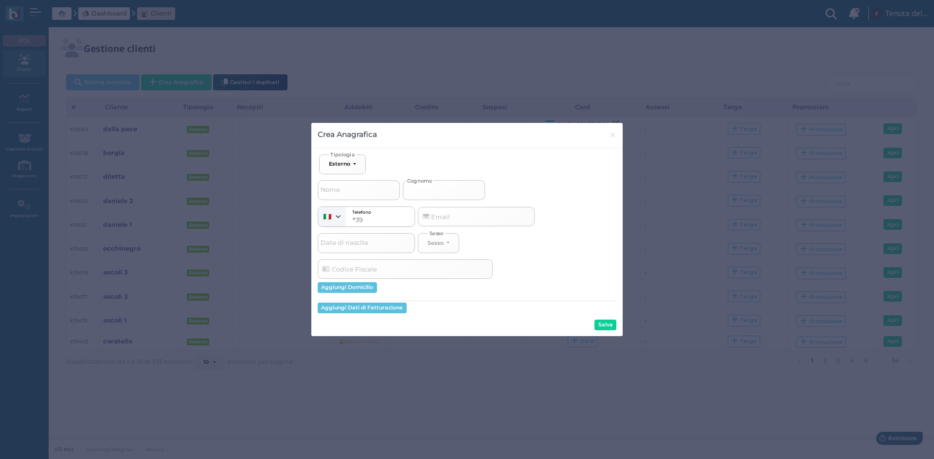
click at [431, 191] on input "Cognome" at bounding box center [444, 189] width 82 height 19
type input "p"
select select
type input "pi"
select select
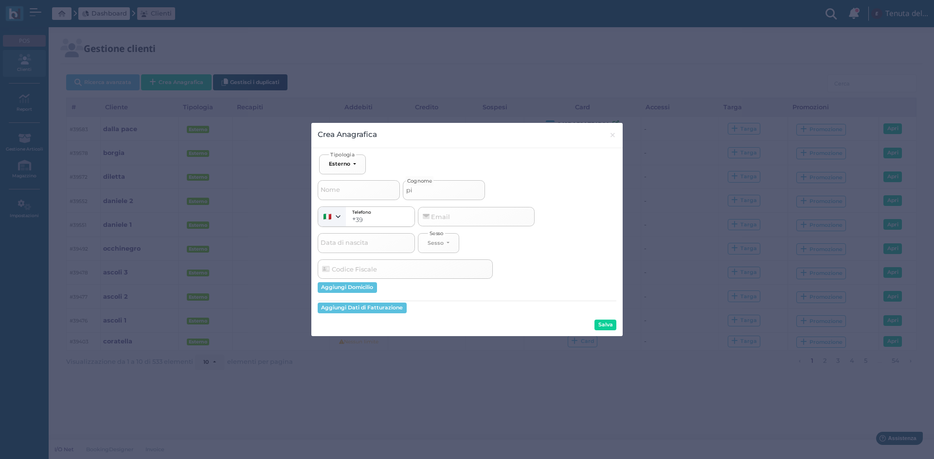
type input "pic"
select select
type input "picc"
select select
type input "picci"
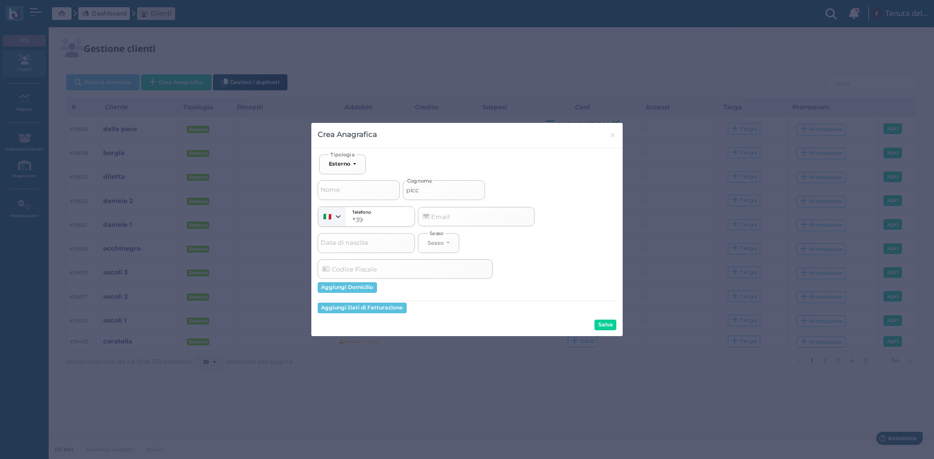
select select
type input "piccio"
select select
type input "piccion"
select select
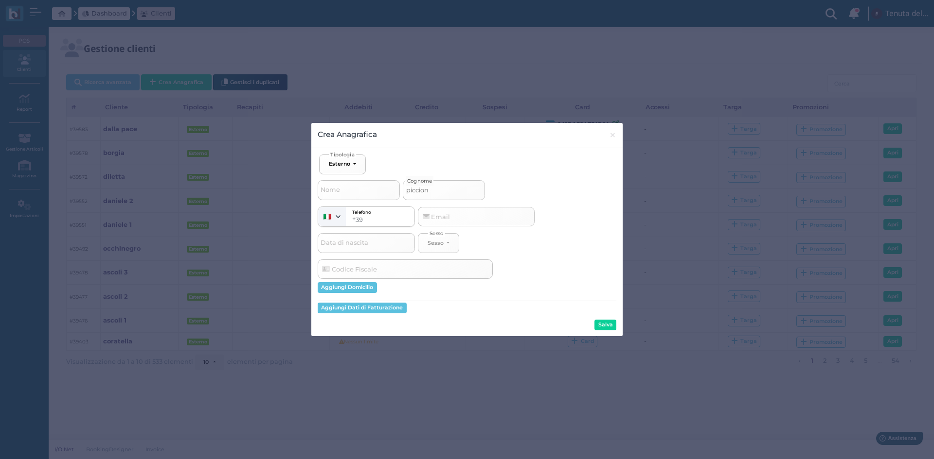
type input "piccione"
select select
type input "piccione"
select select
type input "piccione 1"
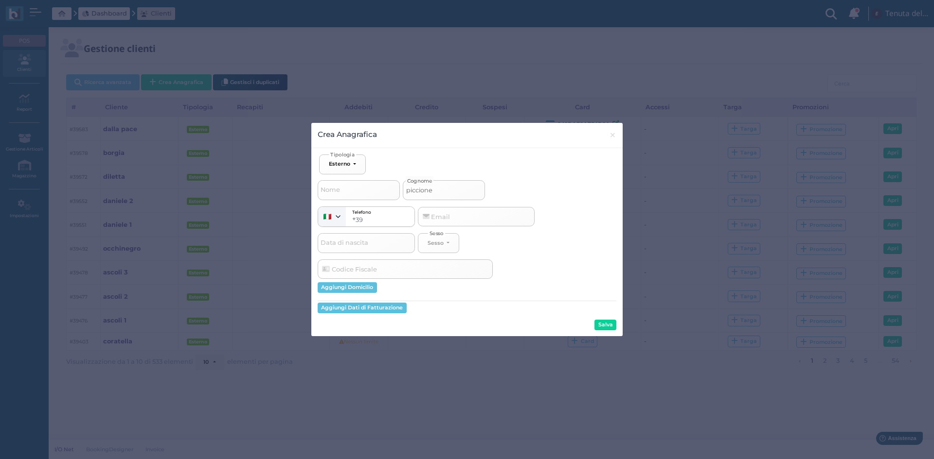
select select
type input "piccione 1"
click at [601, 328] on button "Salva" at bounding box center [605, 325] width 22 height 11
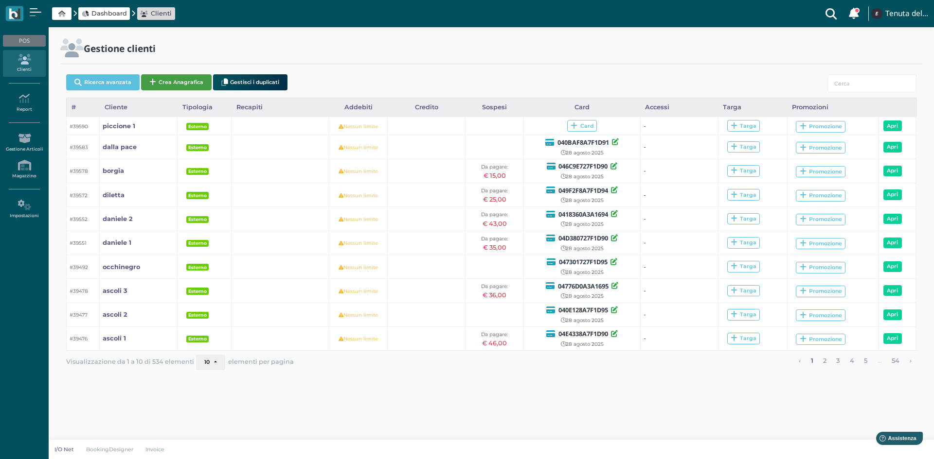
click at [185, 83] on button "Crea Anagrafica" at bounding box center [176, 82] width 71 height 16
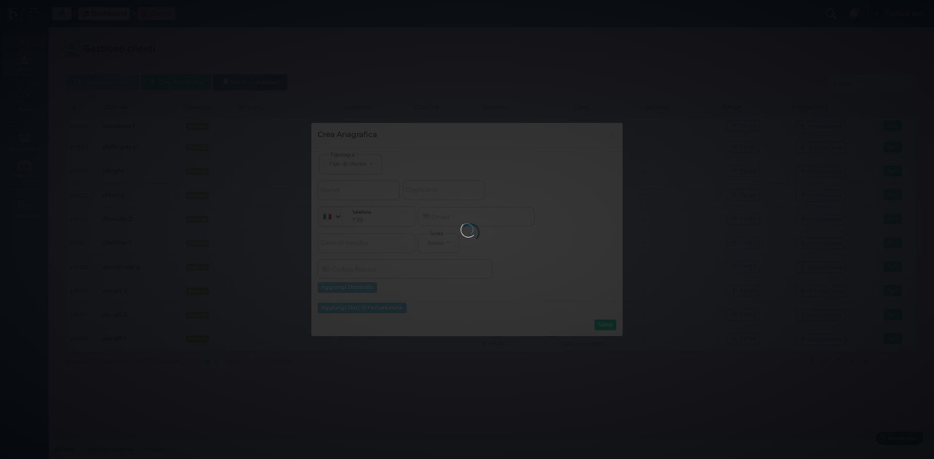
select select
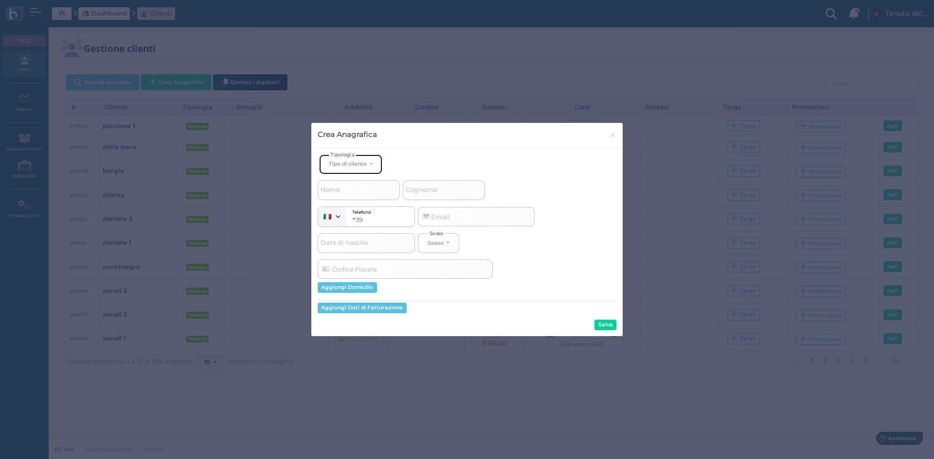
drag, startPoint x: 361, startPoint y: 157, endPoint x: 365, endPoint y: 177, distance: 20.9
click at [361, 159] on button "Tipo di cliente" at bounding box center [350, 165] width 63 height 20
click at [354, 194] on link "Esterno" at bounding box center [366, 196] width 95 height 11
select select "[object Object]"
select select
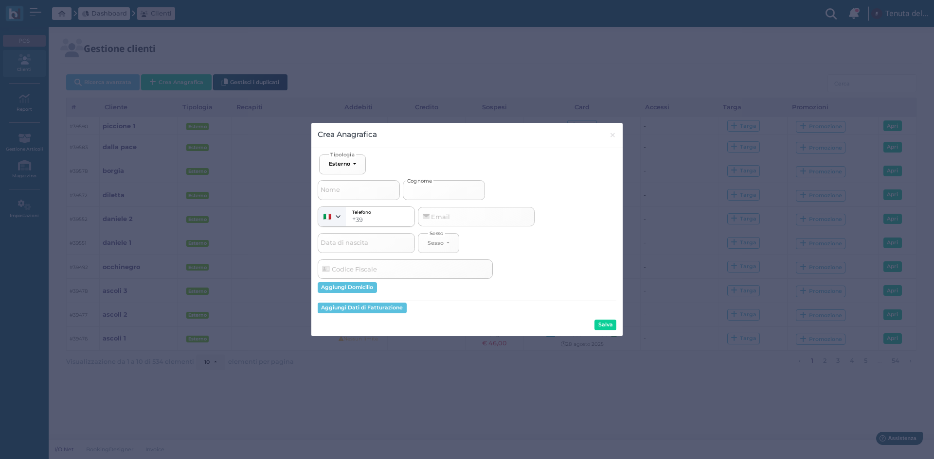
click at [450, 196] on input "Cognome" at bounding box center [444, 189] width 82 height 19
type input "p"
select select
type input "pi"
select select
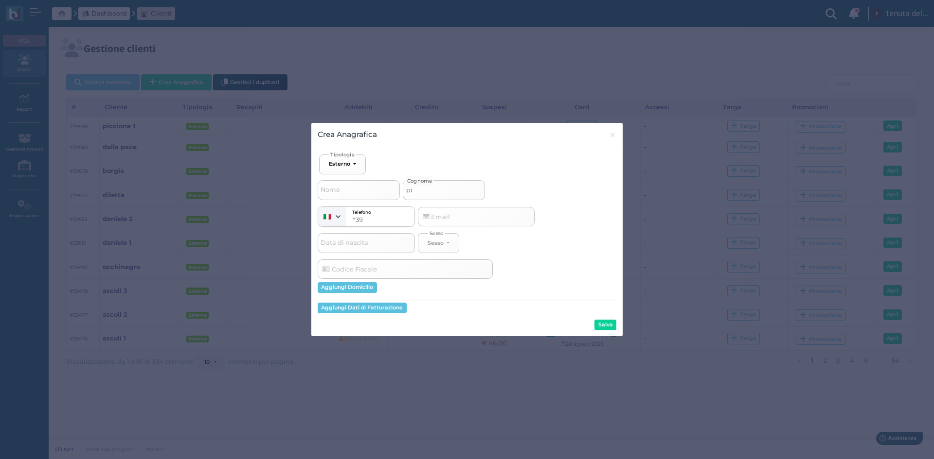
type input "pic"
select select
type input "picc"
select select
type input "picci"
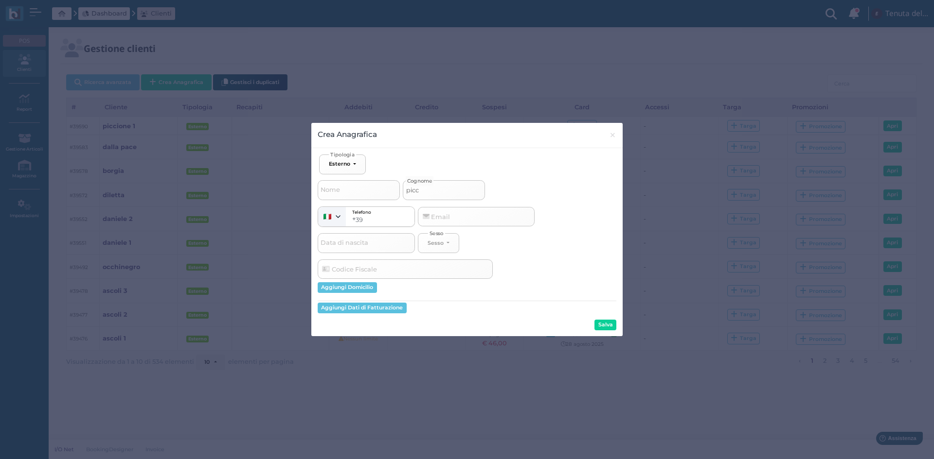
select select
type input "piccio"
select select
type input "piccion"
select select
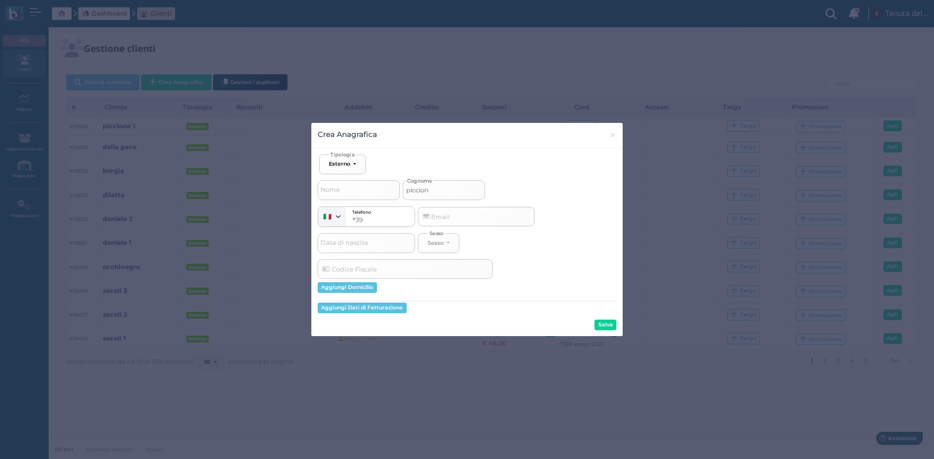
type input "piccione"
select select
type input "piccione"
select select
type input "piccione 2"
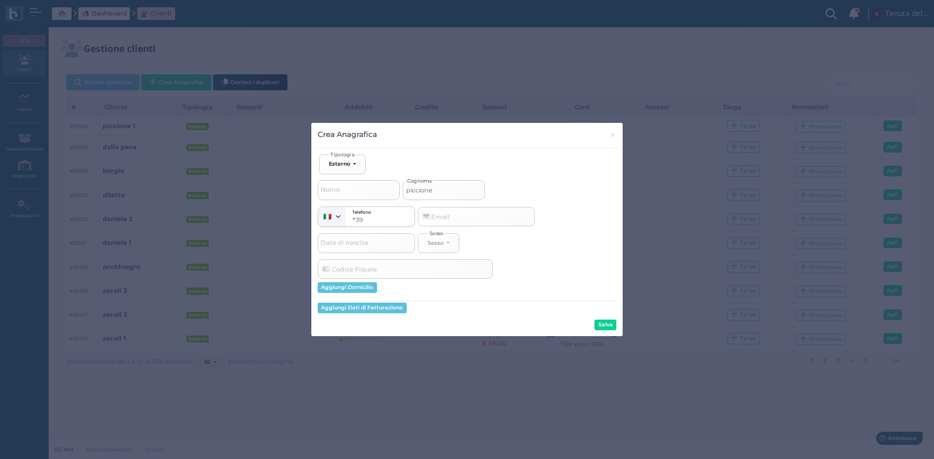
select select
type input "piccione 2"
click at [608, 320] on button "Salva" at bounding box center [605, 325] width 22 height 11
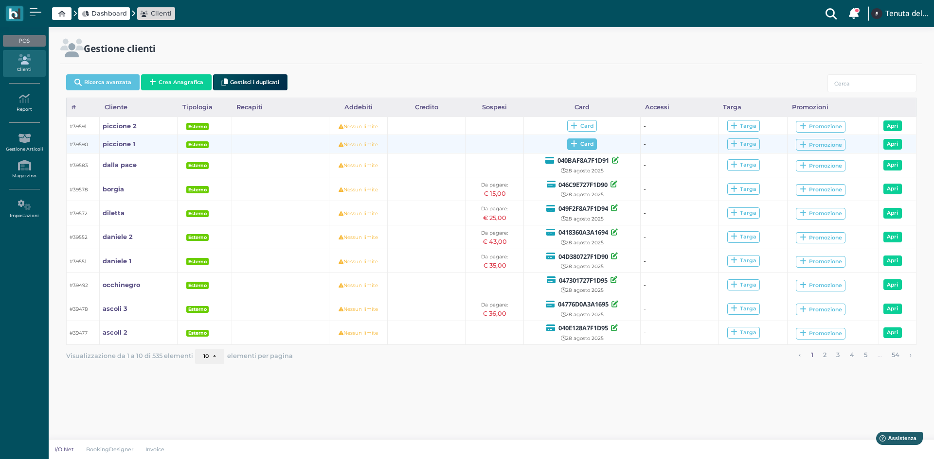
click at [579, 146] on span "Card" at bounding box center [582, 145] width 30 height 12
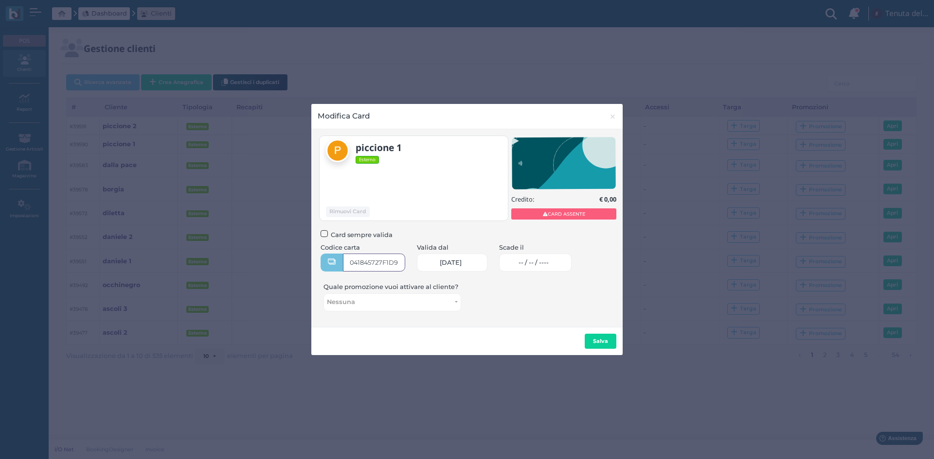
type input "041845727F1D91"
click at [532, 264] on span "-- / -- / ----" at bounding box center [533, 263] width 30 height 8
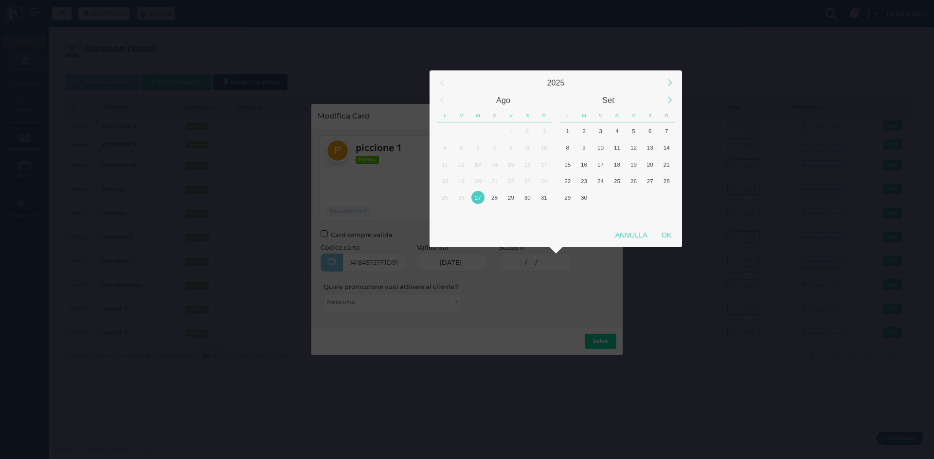
scroll to position [0, 0]
click at [517, 196] on div "29" at bounding box center [510, 197] width 13 height 13
click at [666, 235] on div "OK" at bounding box center [666, 236] width 24 height 18
type input "[DATE]"
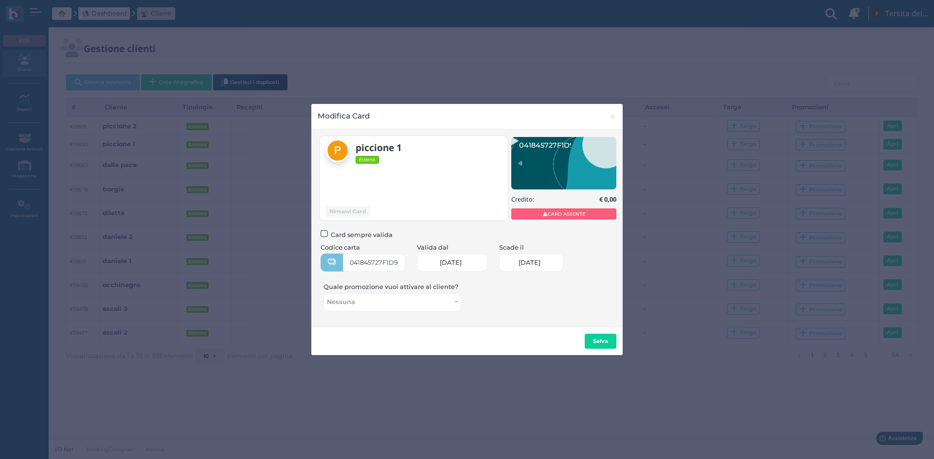
scroll to position [0, 42]
click at [601, 340] on b "Salva" at bounding box center [600, 341] width 15 height 7
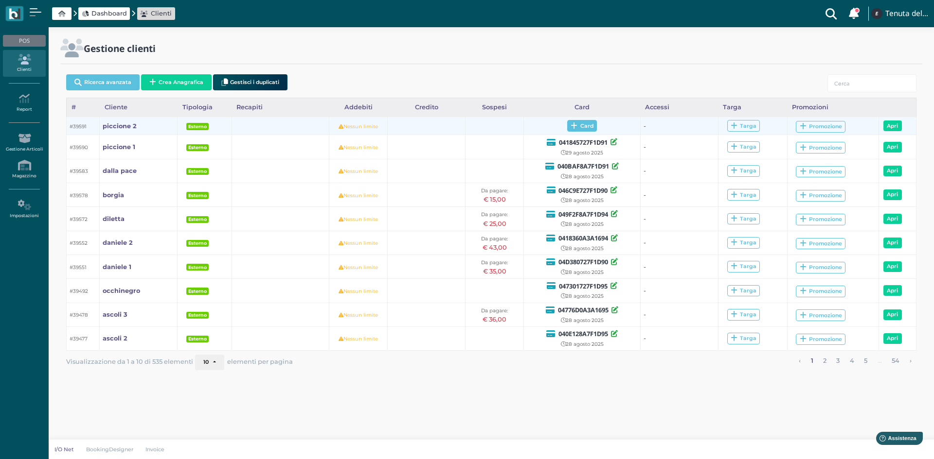
click at [586, 129] on span "Card" at bounding box center [582, 126] width 30 height 12
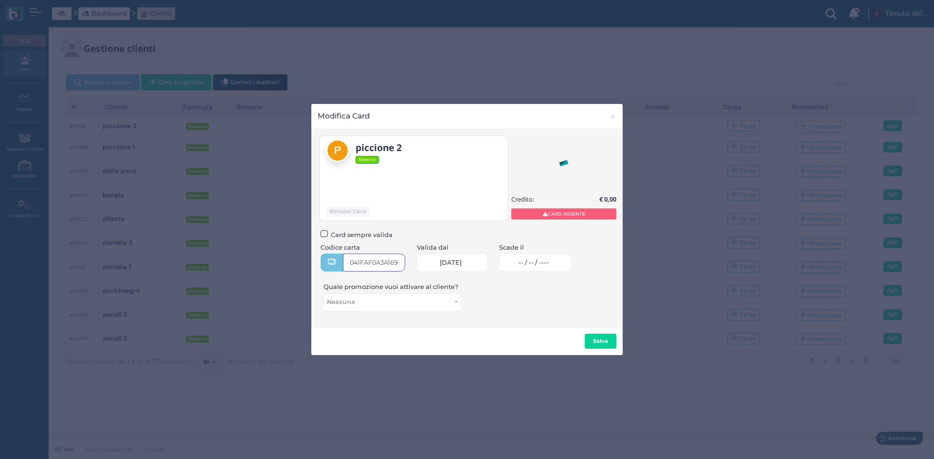
type input "041FAF0A3A1690"
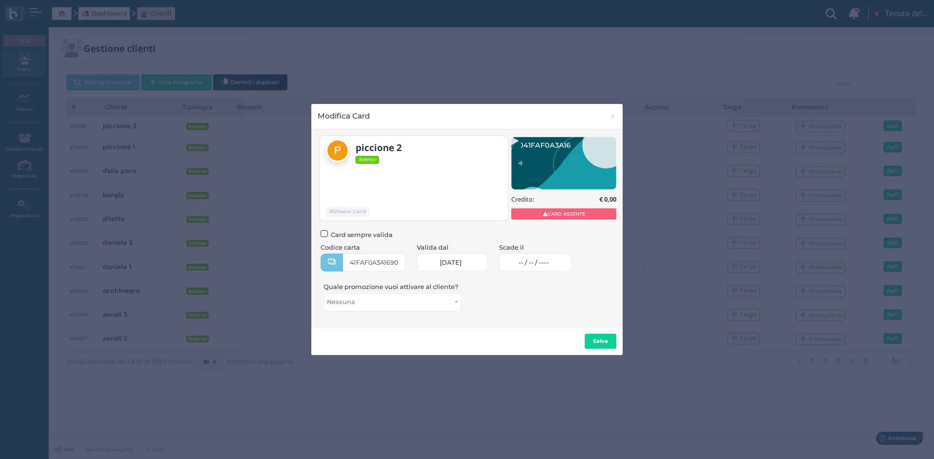
click at [545, 258] on link "-- / -- / ----" at bounding box center [535, 263] width 72 height 18
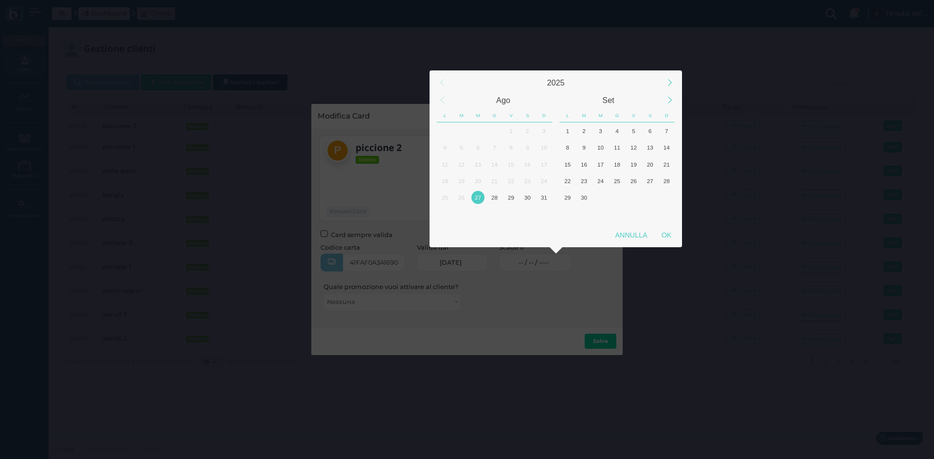
scroll to position [0, 0]
click at [508, 196] on div "29" at bounding box center [510, 197] width 13 height 13
click at [669, 236] on div "OK" at bounding box center [666, 236] width 24 height 18
type input "[DATE]"
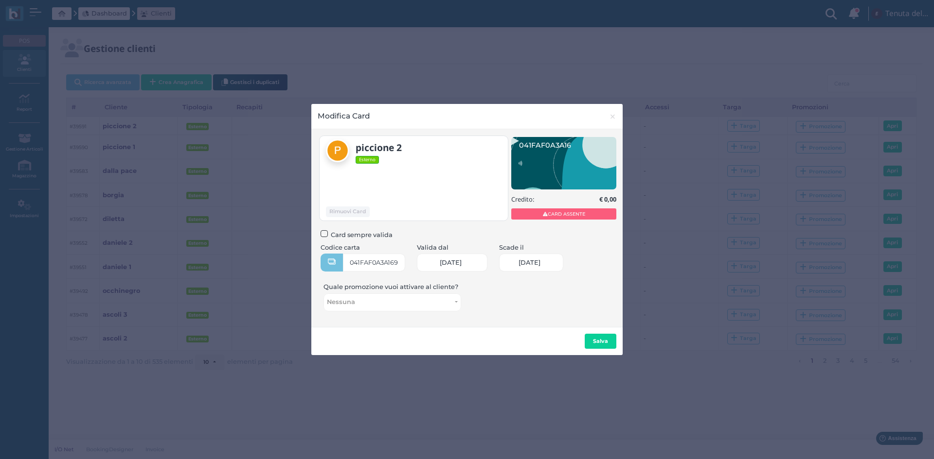
scroll to position [0, 42]
click at [606, 341] on b "Salva" at bounding box center [600, 341] width 15 height 7
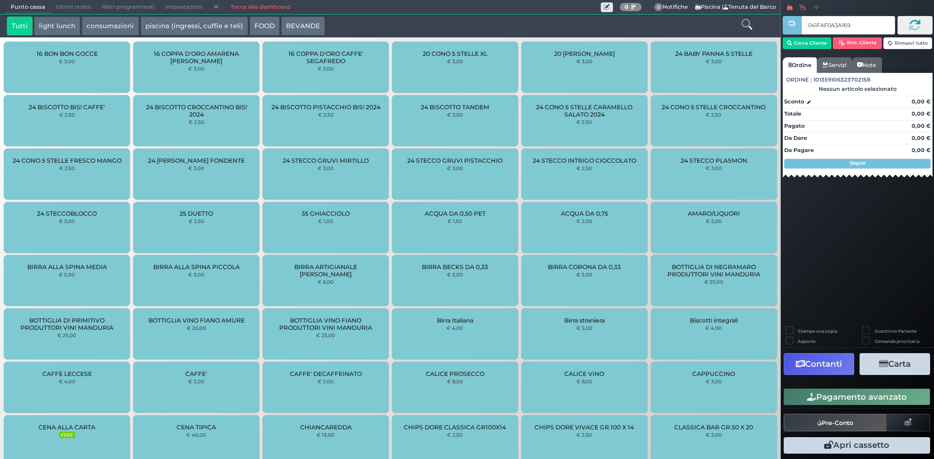
type input "041FAF0A3A1690"
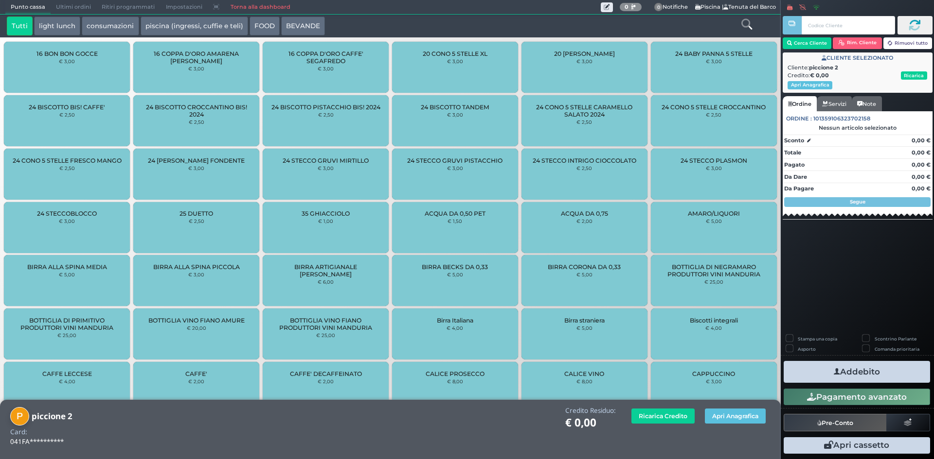
click at [750, 24] on icon at bounding box center [746, 24] width 11 height 11
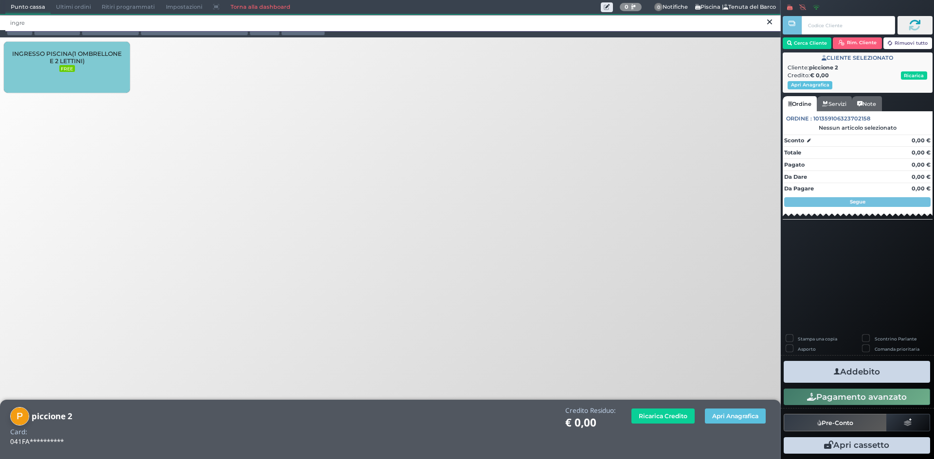
type input "ingre"
click at [78, 76] on div "INGRESSO PISCINA(1 OMBRELLONE E 2 LETTINI) FREE" at bounding box center [67, 67] width 126 height 51
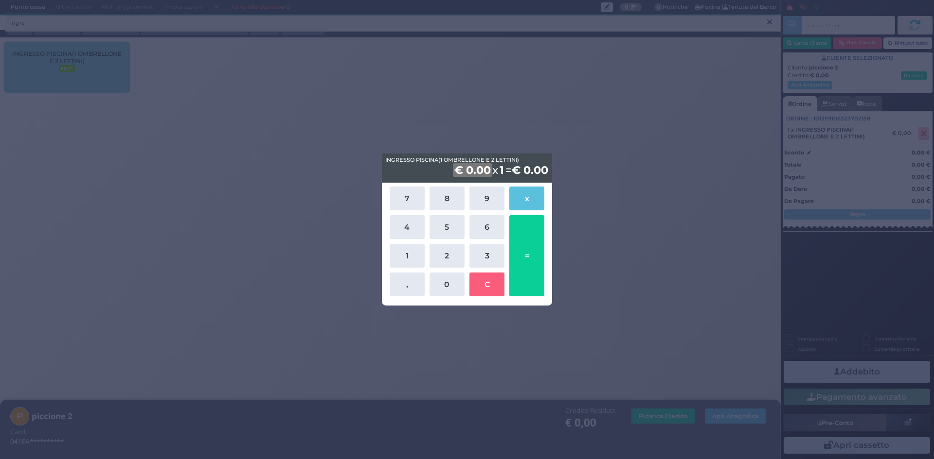
click at [451, 254] on button "2" at bounding box center [446, 256] width 35 height 24
drag, startPoint x: 459, startPoint y: 278, endPoint x: 500, endPoint y: 274, distance: 41.0
click at [459, 278] on button "0" at bounding box center [446, 285] width 35 height 24
click at [530, 244] on button "=" at bounding box center [526, 255] width 35 height 81
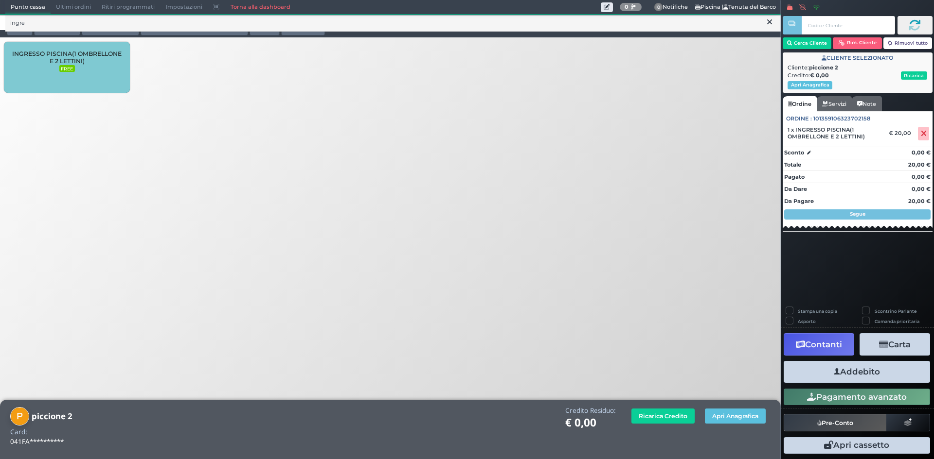
click at [858, 376] on button "Addebito" at bounding box center [856, 372] width 146 height 22
